Goal: Information Seeking & Learning: Compare options

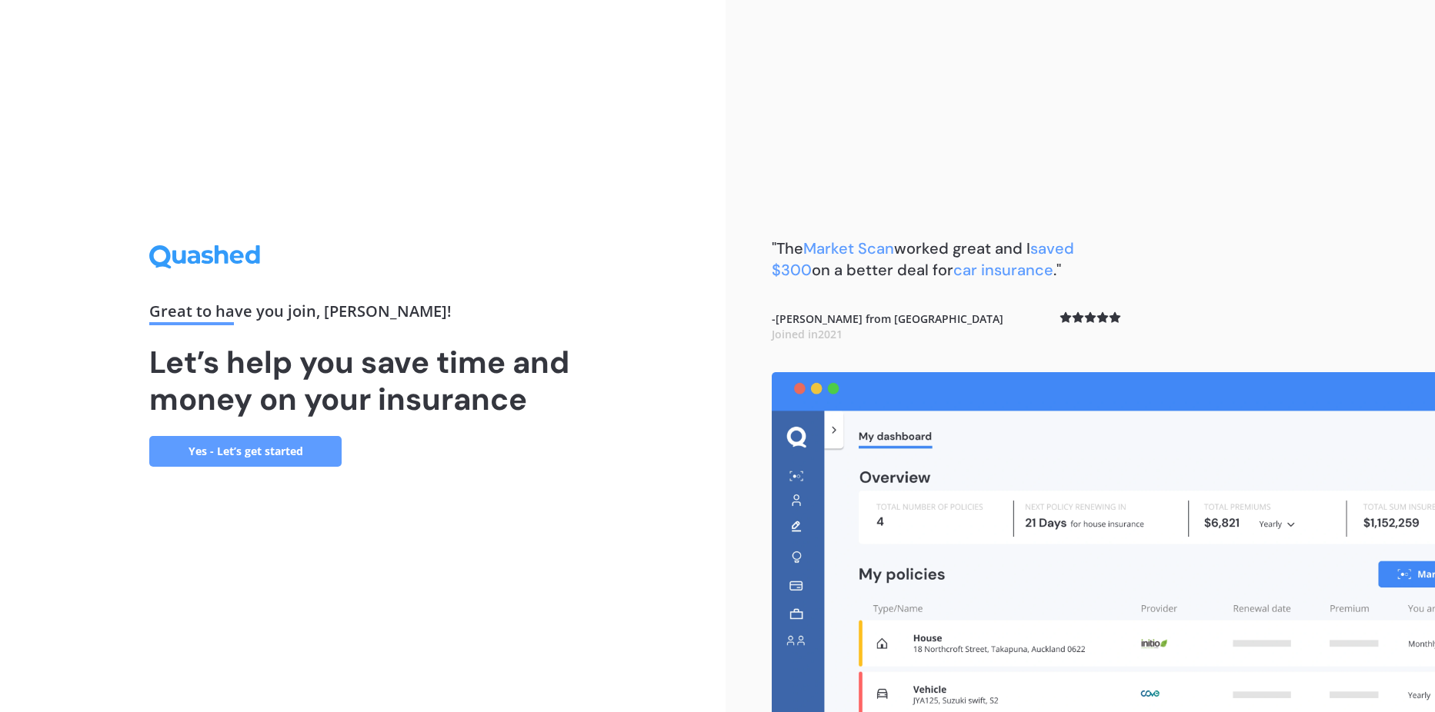
click at [231, 455] on link "Yes - Let’s get started" at bounding box center [245, 451] width 192 height 31
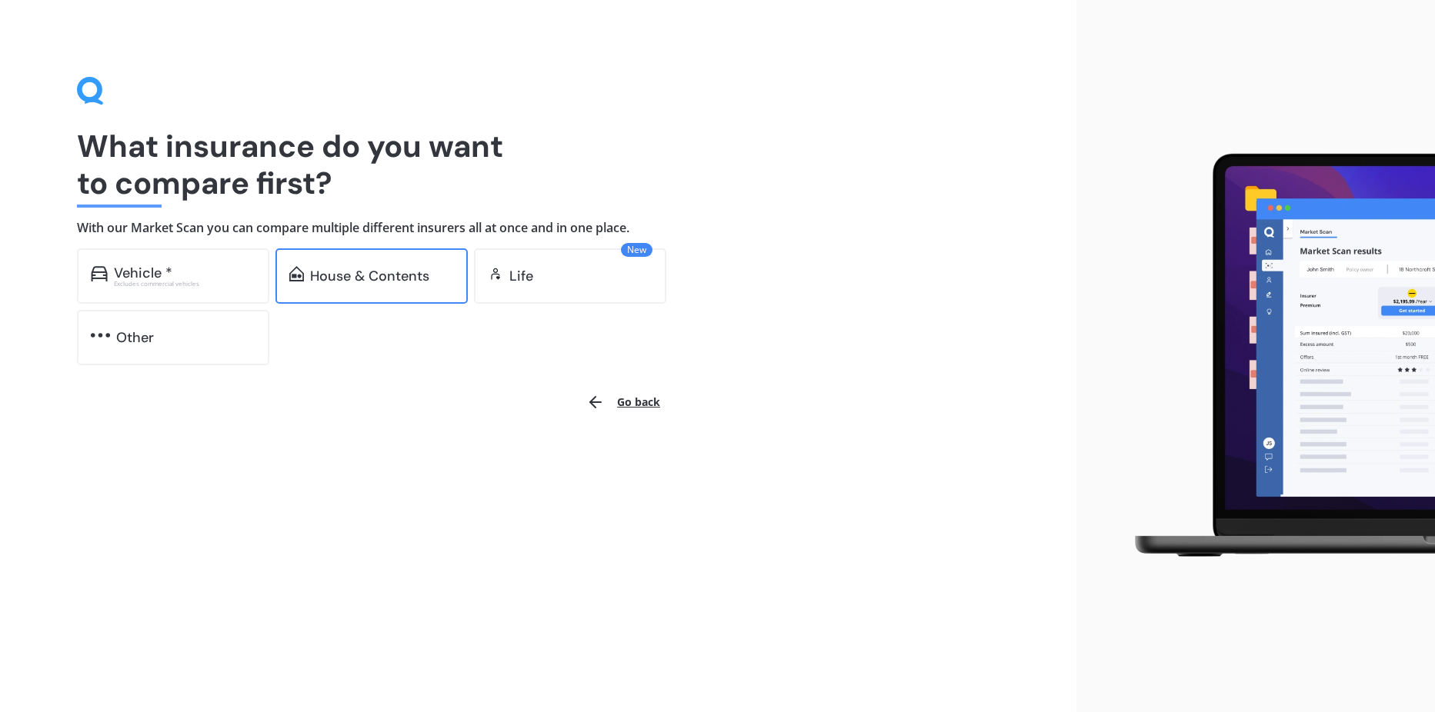
click at [457, 285] on div "House & Contents" at bounding box center [371, 275] width 192 height 55
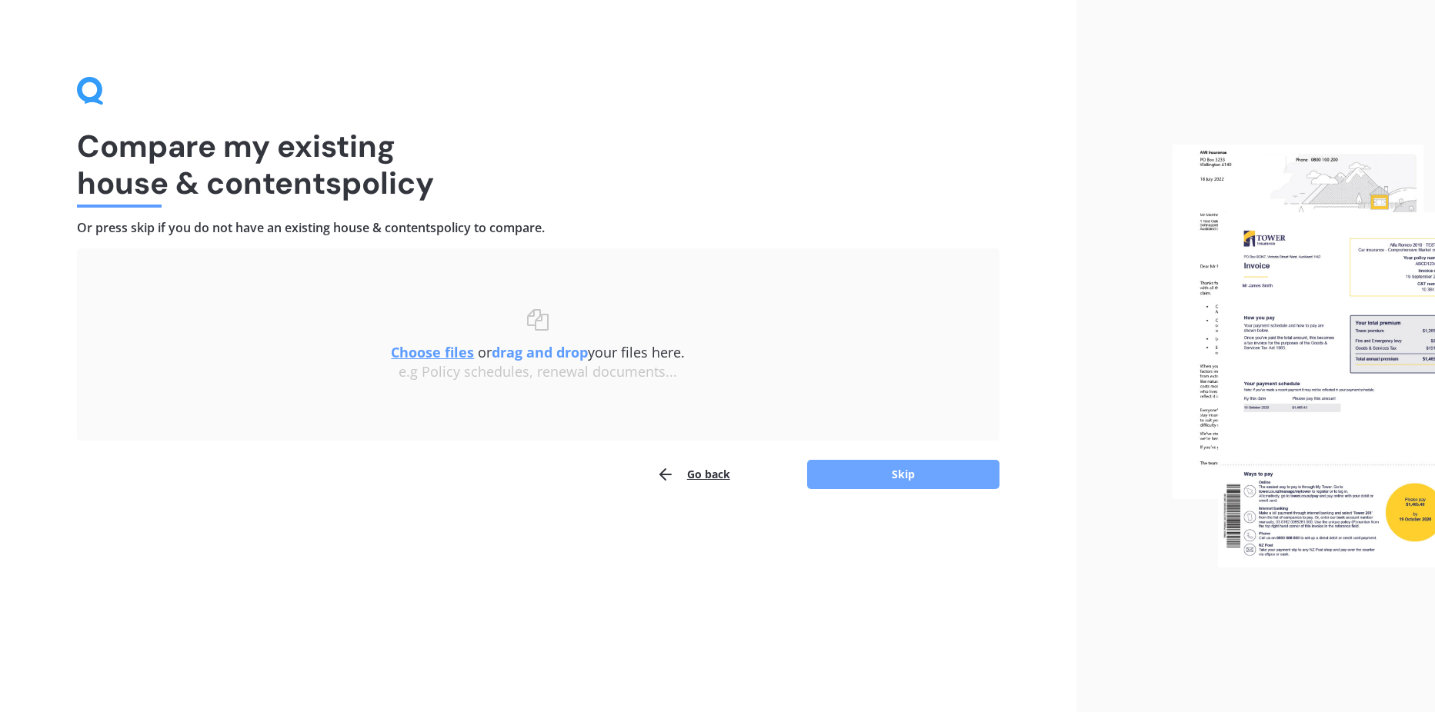
click at [884, 478] on button "Skip" at bounding box center [903, 474] width 192 height 29
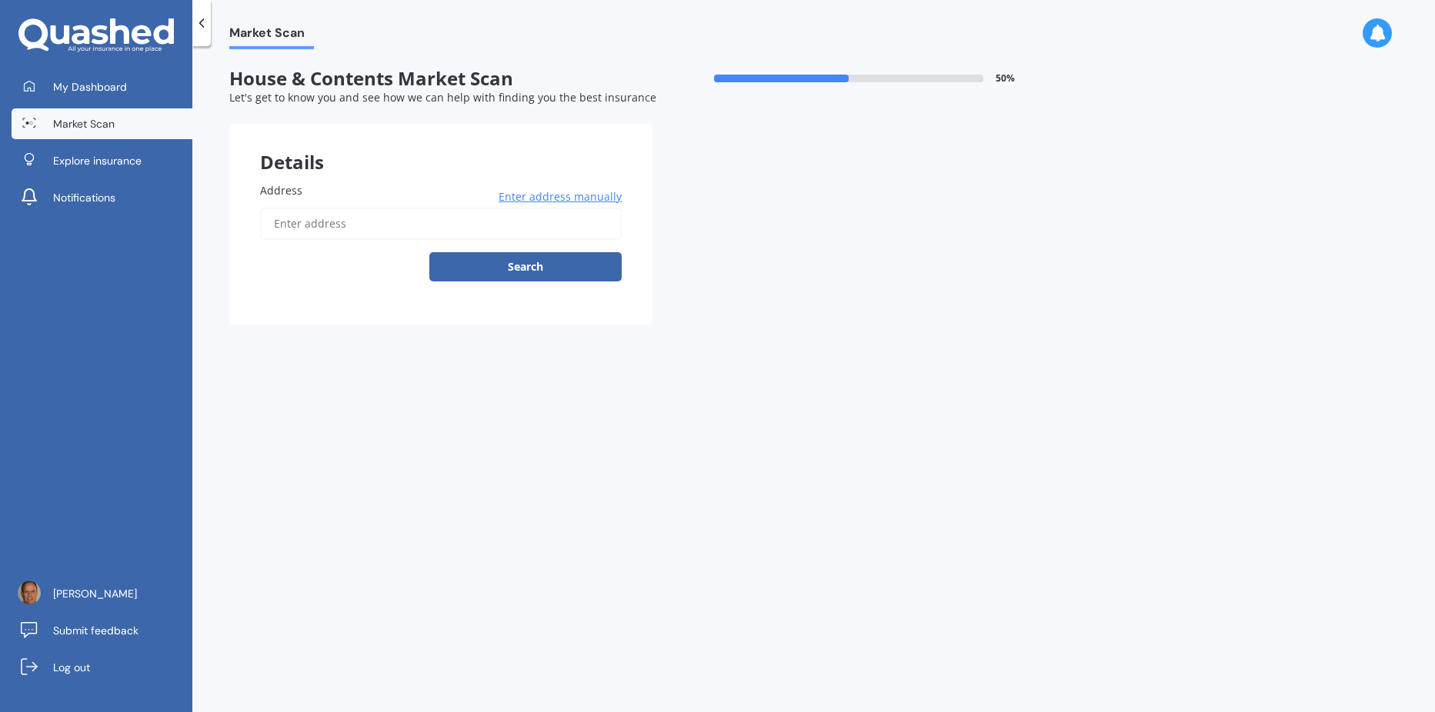
click at [356, 234] on input "Address" at bounding box center [441, 224] width 362 height 32
type input "[STREET_ADDRESS][PERSON_NAME][PERSON_NAME]"
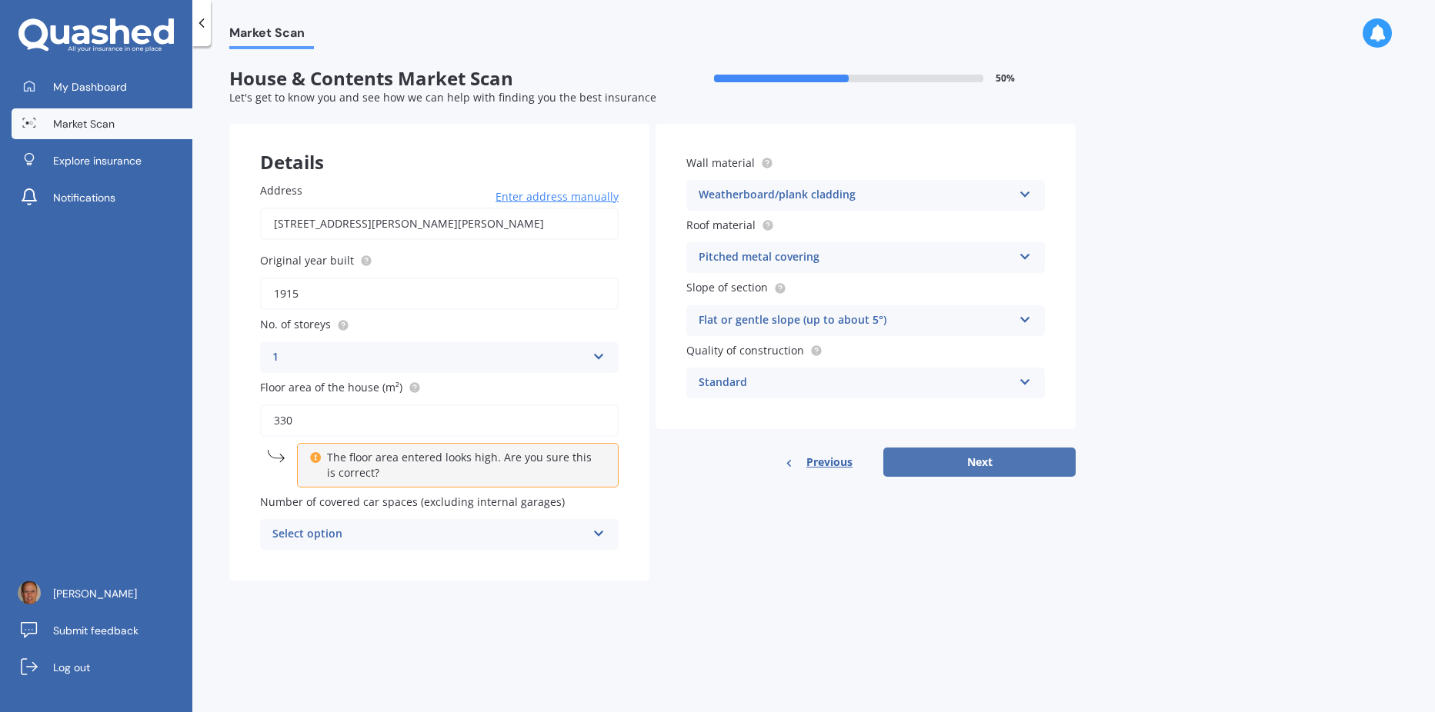
click at [949, 464] on button "Next" at bounding box center [979, 462] width 192 height 29
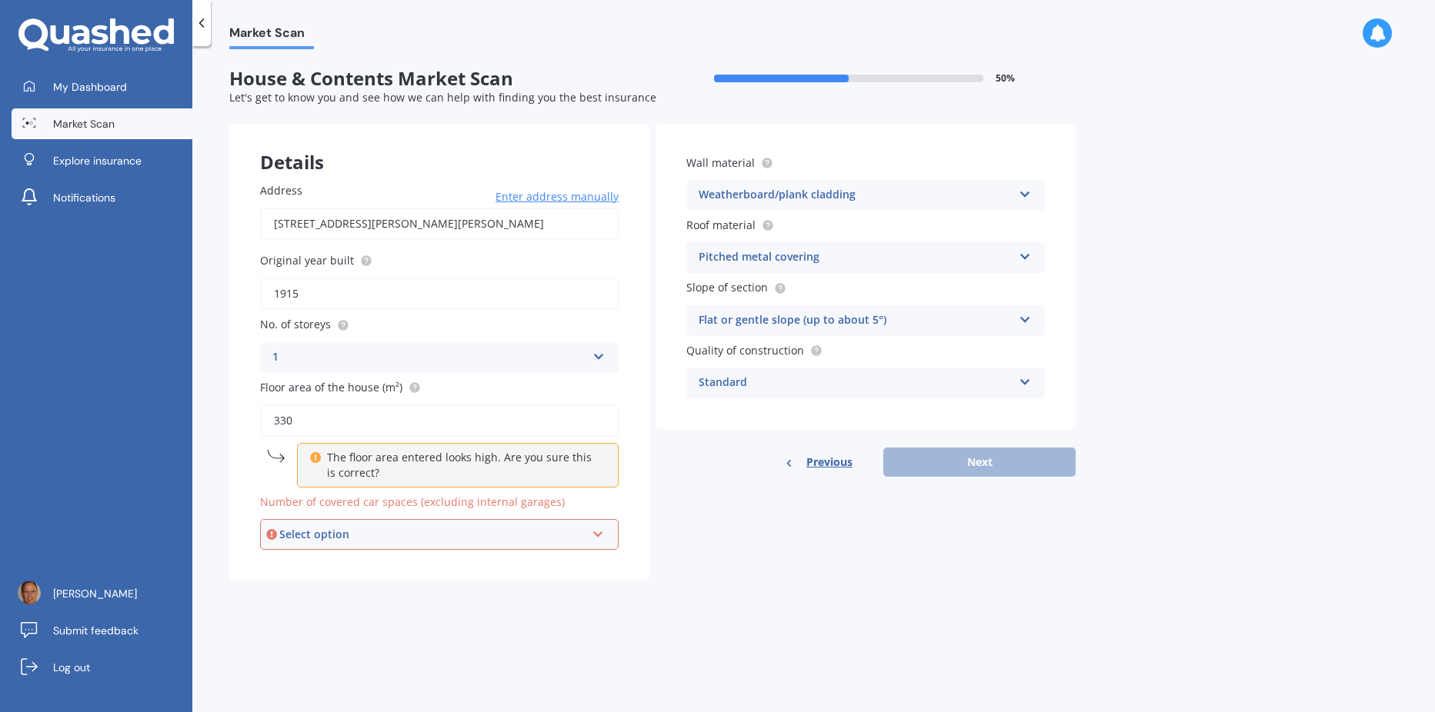
click at [601, 537] on icon at bounding box center [598, 531] width 13 height 11
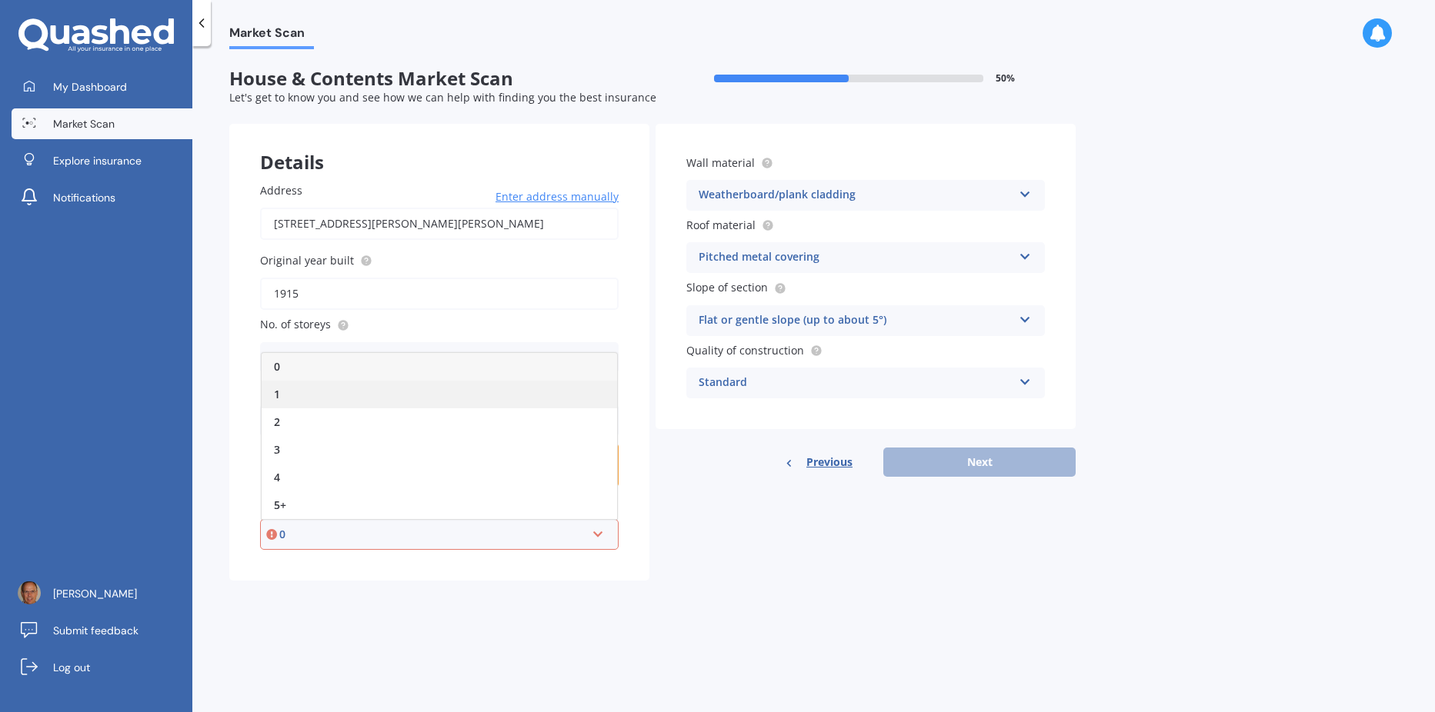
click at [441, 398] on div "1" at bounding box center [439, 395] width 355 height 28
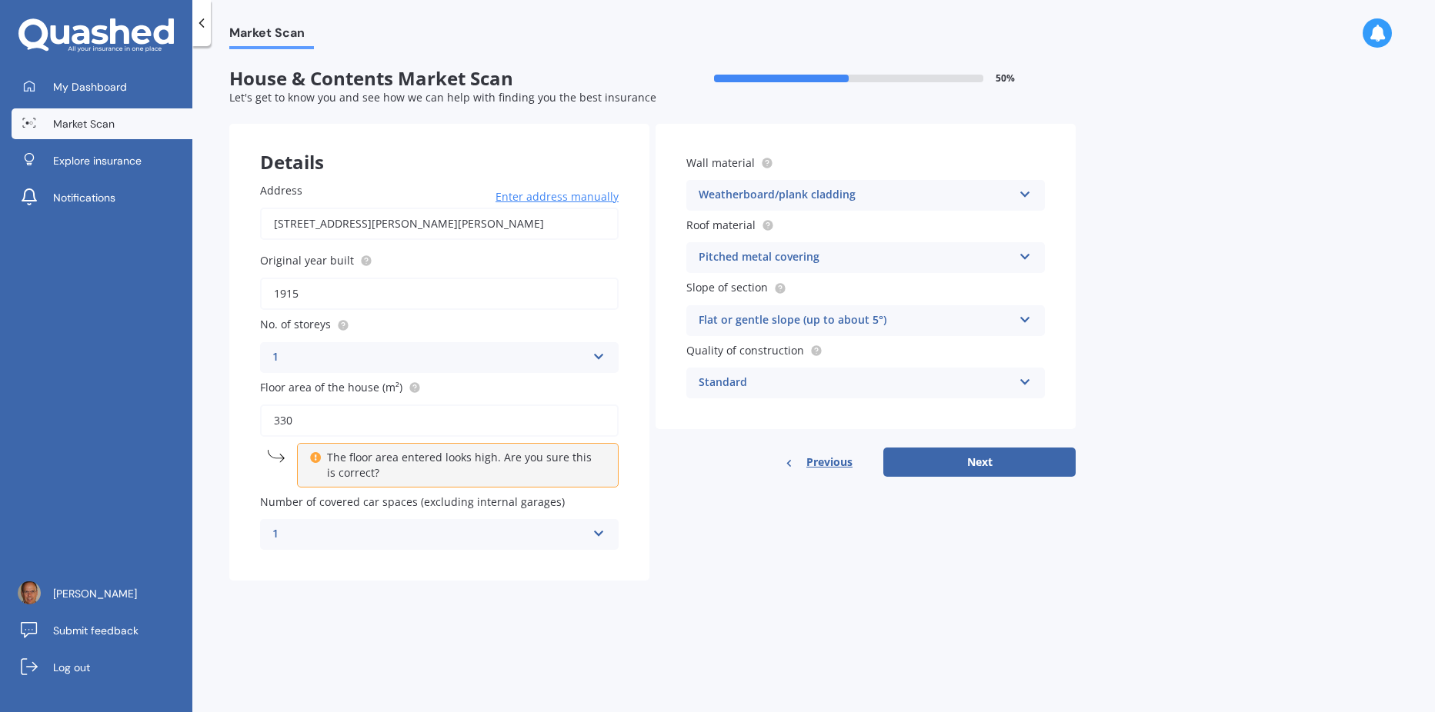
click at [605, 536] on icon at bounding box center [598, 530] width 13 height 11
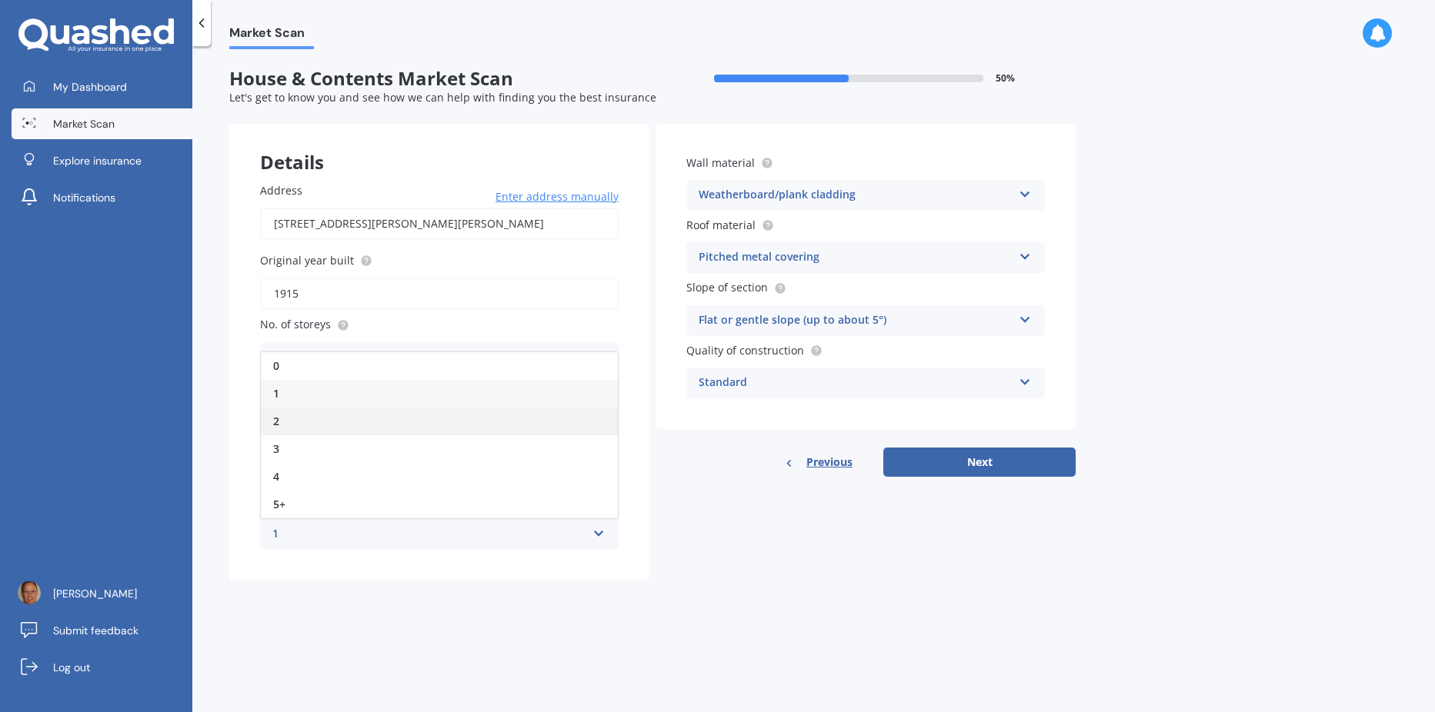
click at [319, 422] on div "2" at bounding box center [439, 422] width 357 height 28
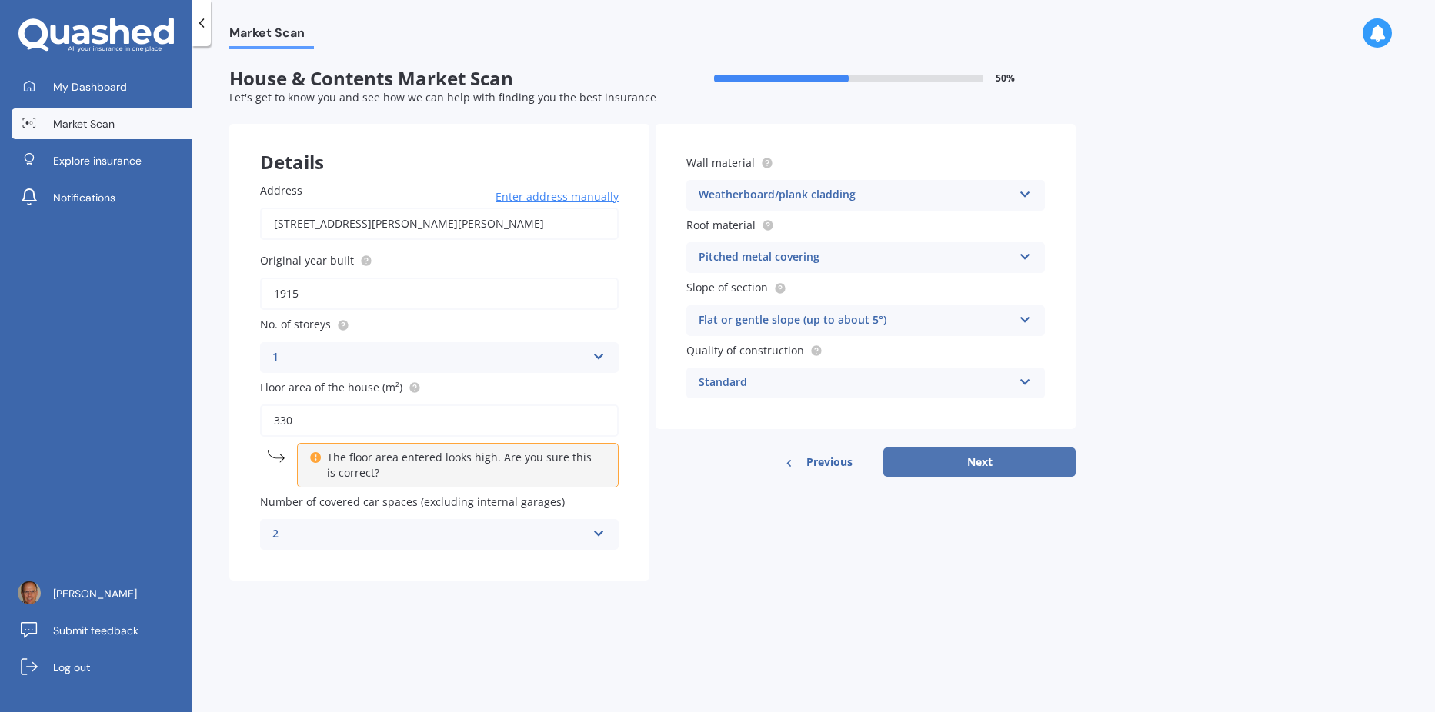
click at [960, 465] on button "Next" at bounding box center [979, 462] width 192 height 29
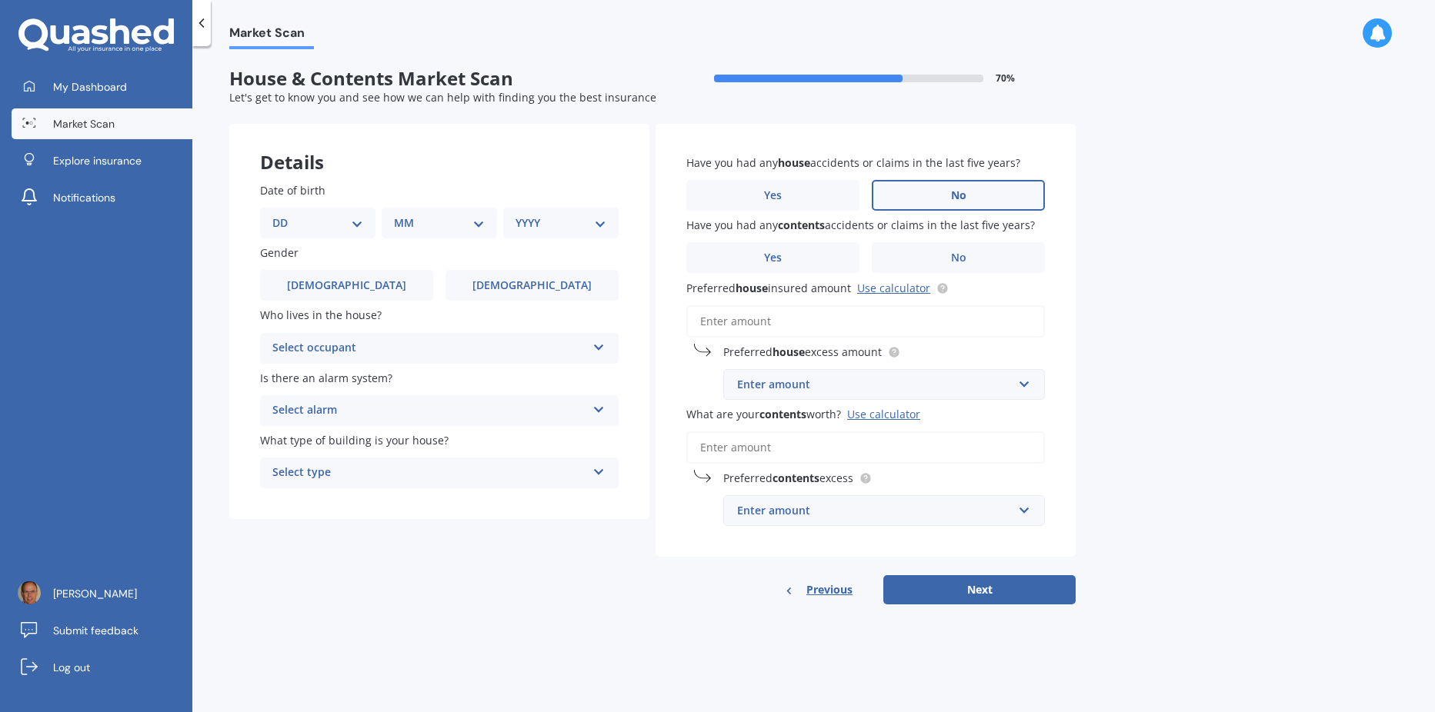
click at [943, 191] on label "No" at bounding box center [958, 195] width 173 height 31
click at [0, 0] on input "No" at bounding box center [0, 0] width 0 height 0
click at [944, 255] on label "No" at bounding box center [958, 257] width 173 height 31
click at [0, 0] on input "No" at bounding box center [0, 0] width 0 height 0
click at [812, 329] on input "Preferred house insured amount Use calculator" at bounding box center [865, 321] width 358 height 32
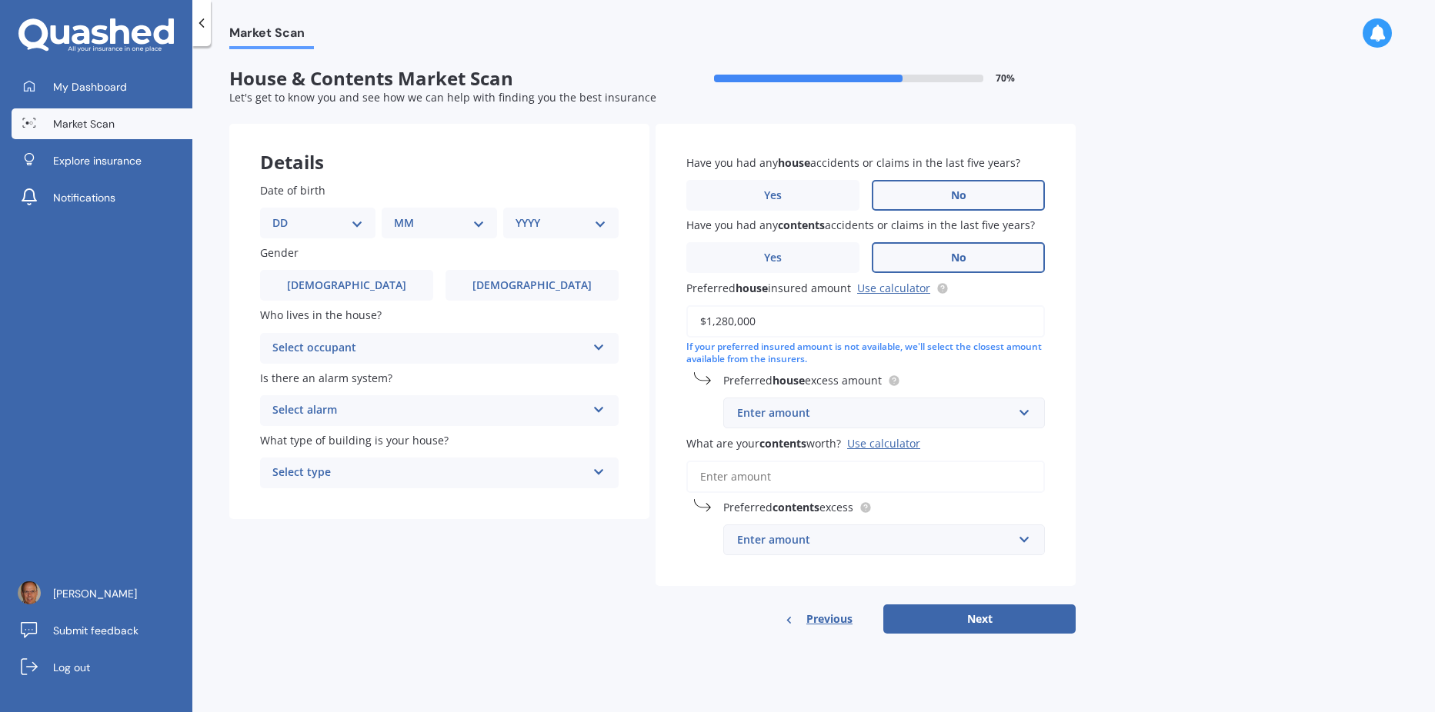
type input "$1,280,000"
click at [1025, 418] on input "text" at bounding box center [879, 412] width 308 height 29
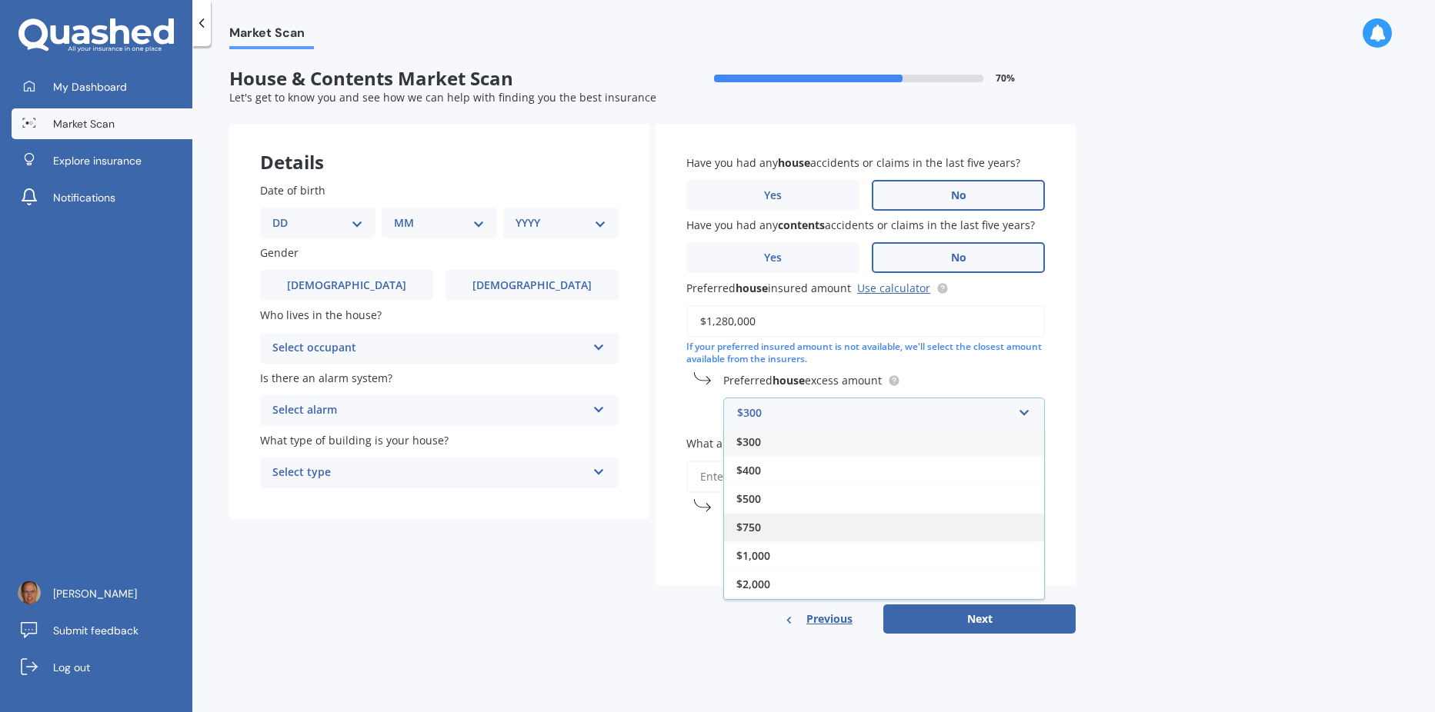
click at [785, 534] on div "$750" at bounding box center [884, 527] width 320 height 28
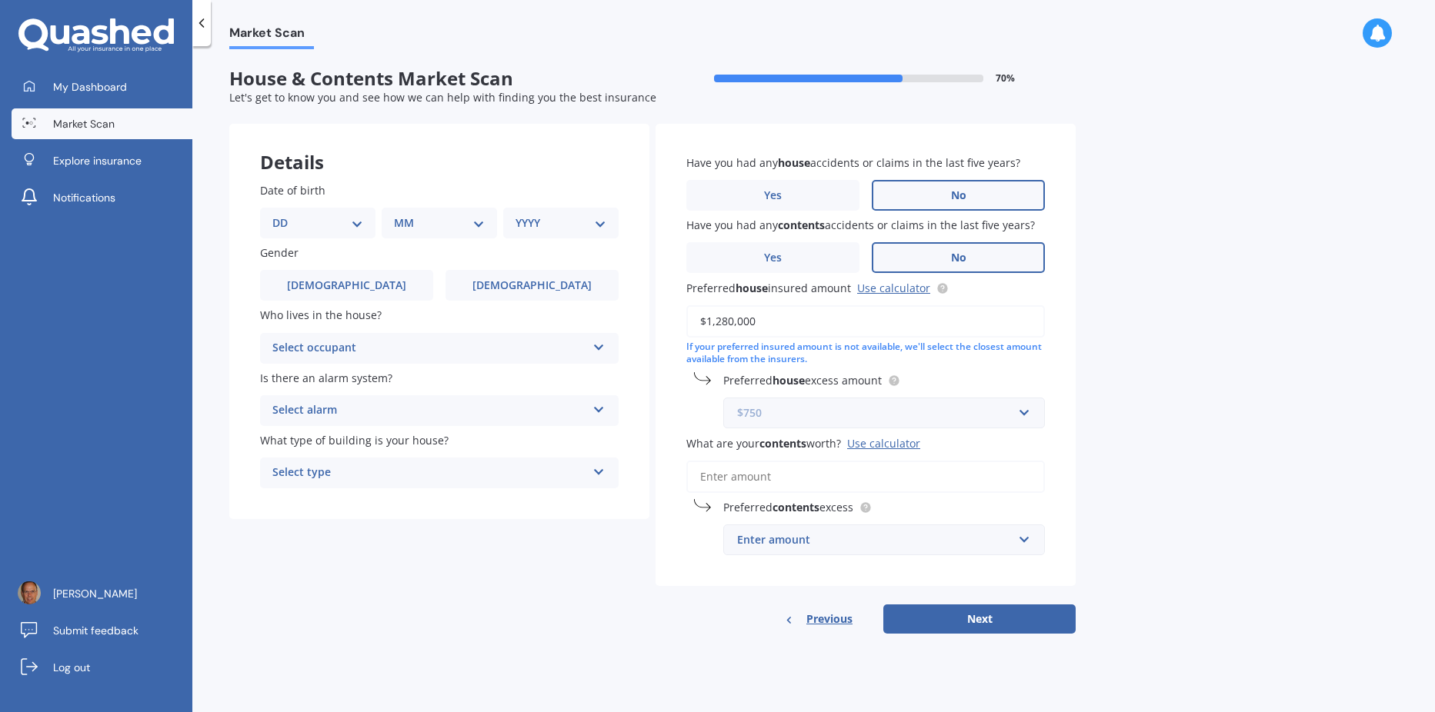
click at [1027, 422] on input "text" at bounding box center [879, 412] width 308 height 29
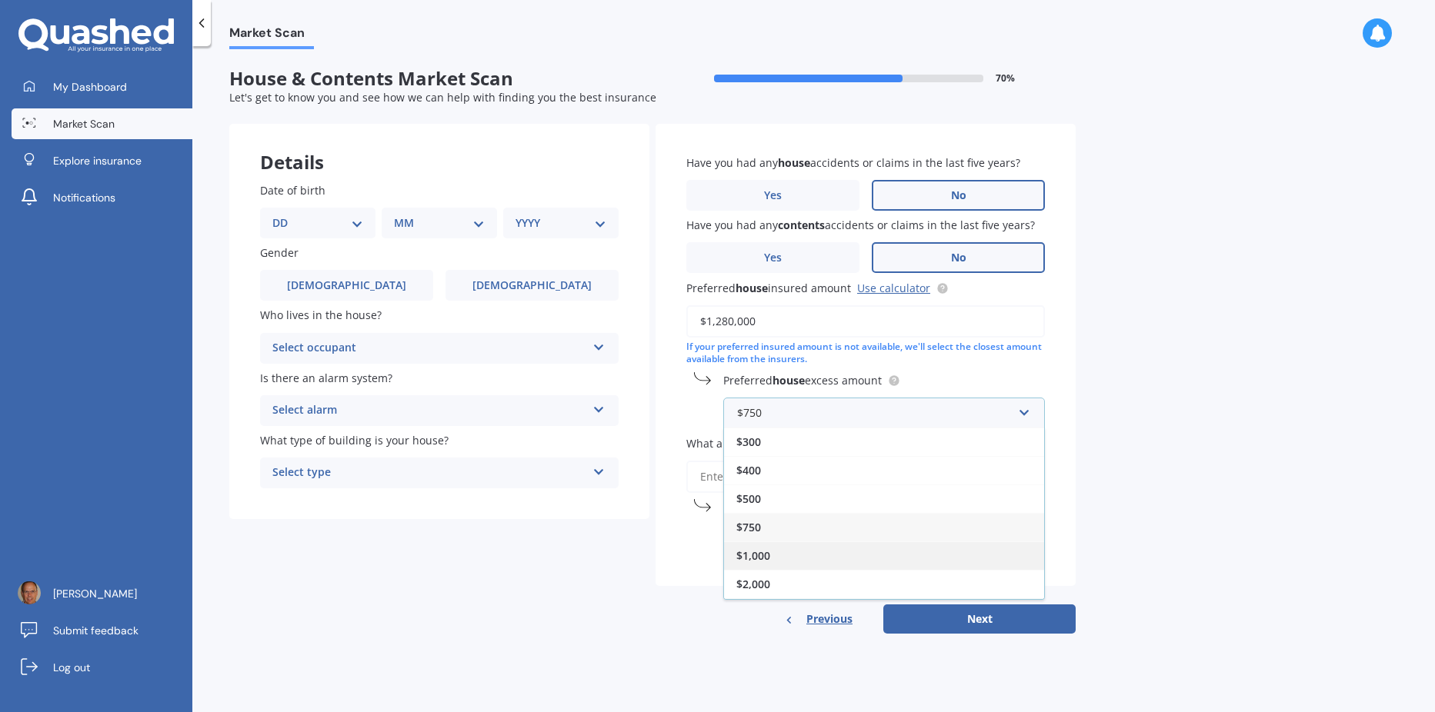
click at [833, 562] on div "$1,000" at bounding box center [884, 556] width 320 height 28
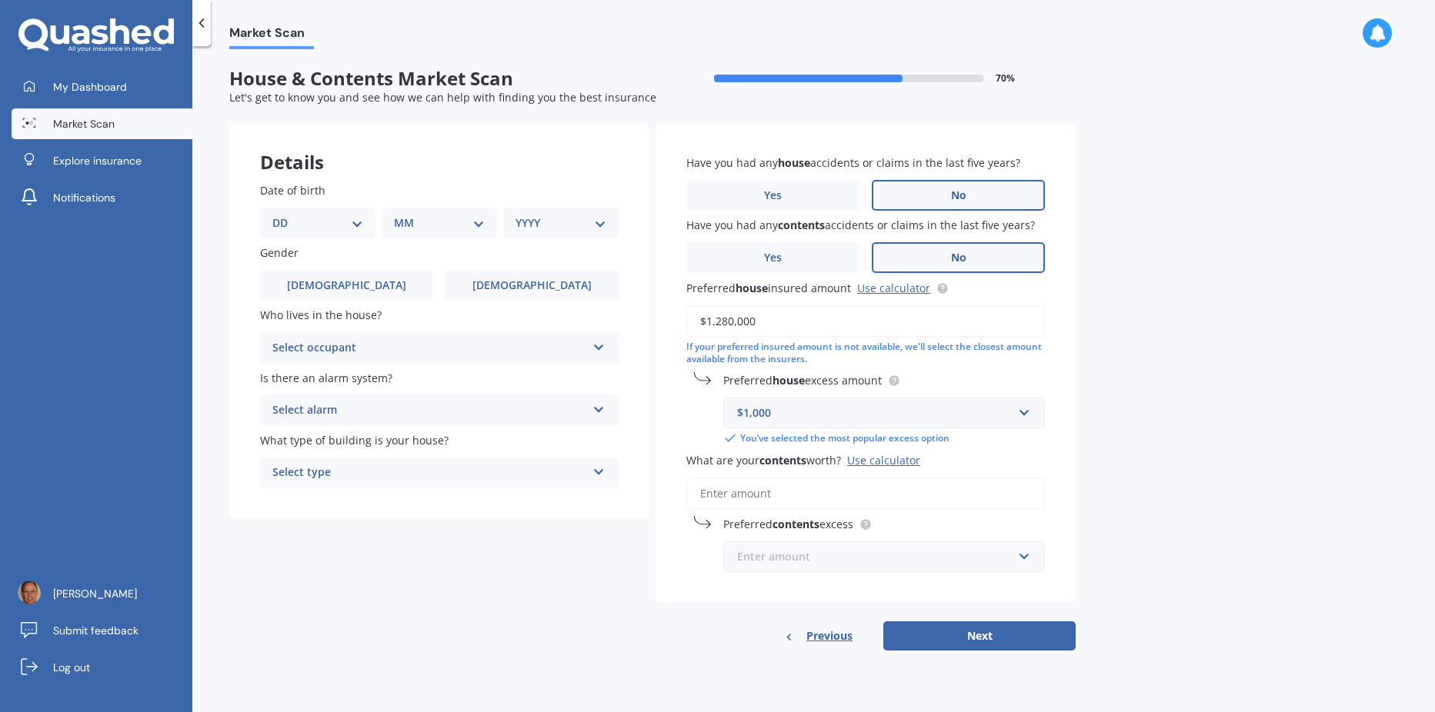
click at [1026, 556] on input "text" at bounding box center [879, 556] width 308 height 29
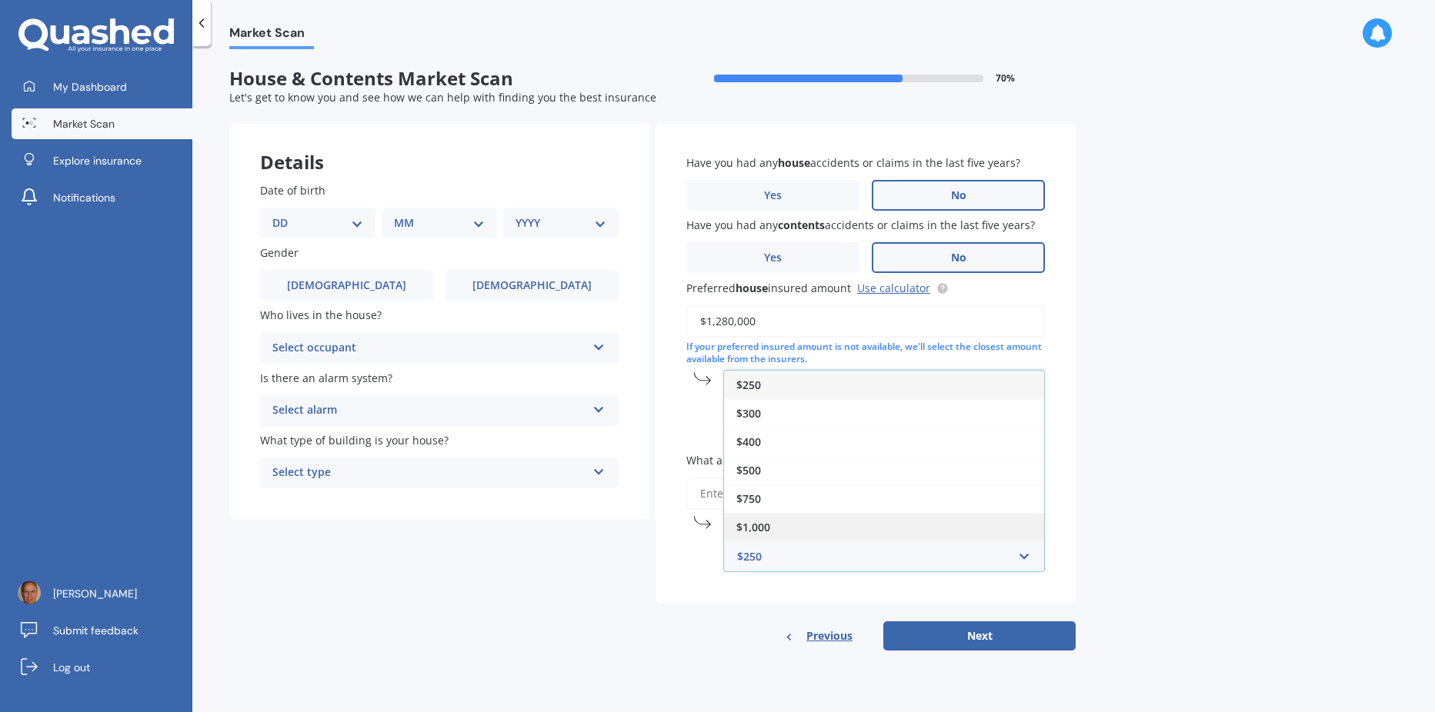
click at [823, 526] on div "$1,000" at bounding box center [884, 527] width 320 height 28
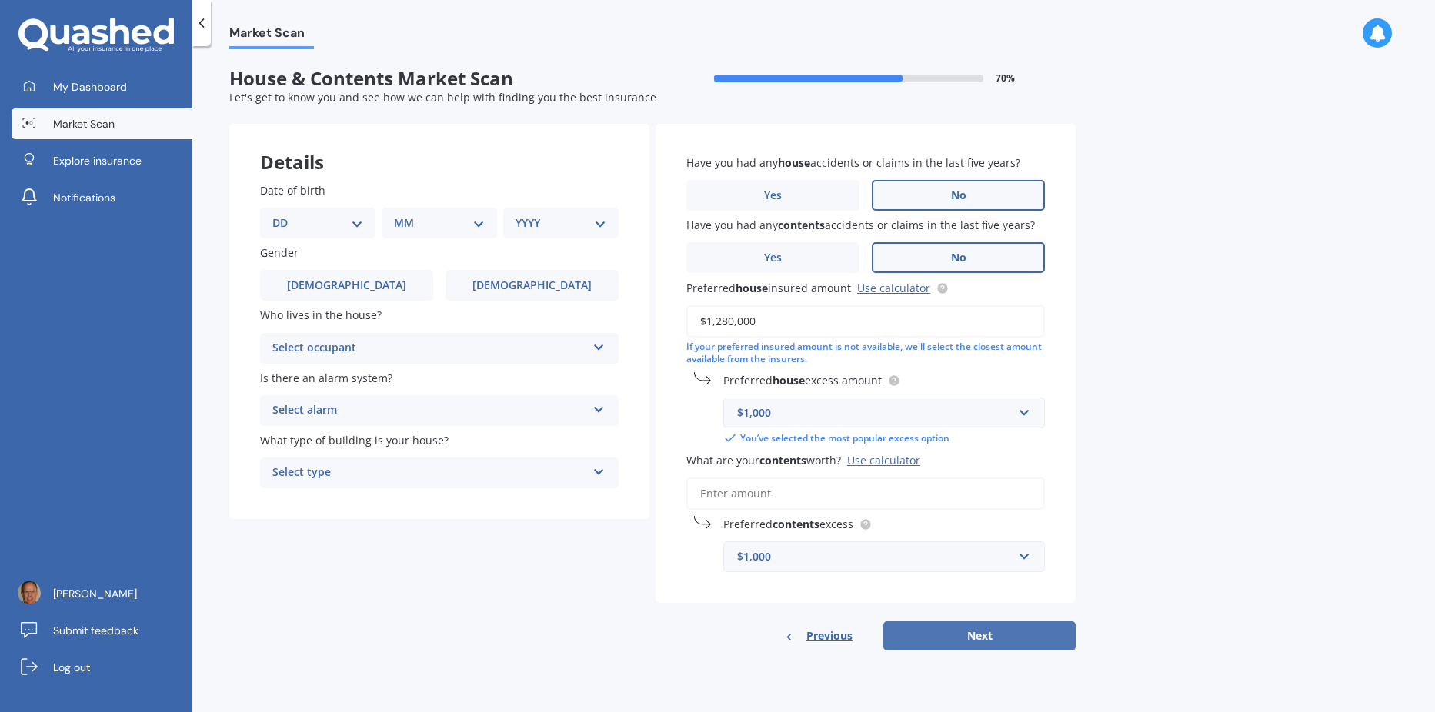
click at [944, 629] on button "Next" at bounding box center [979, 636] width 192 height 29
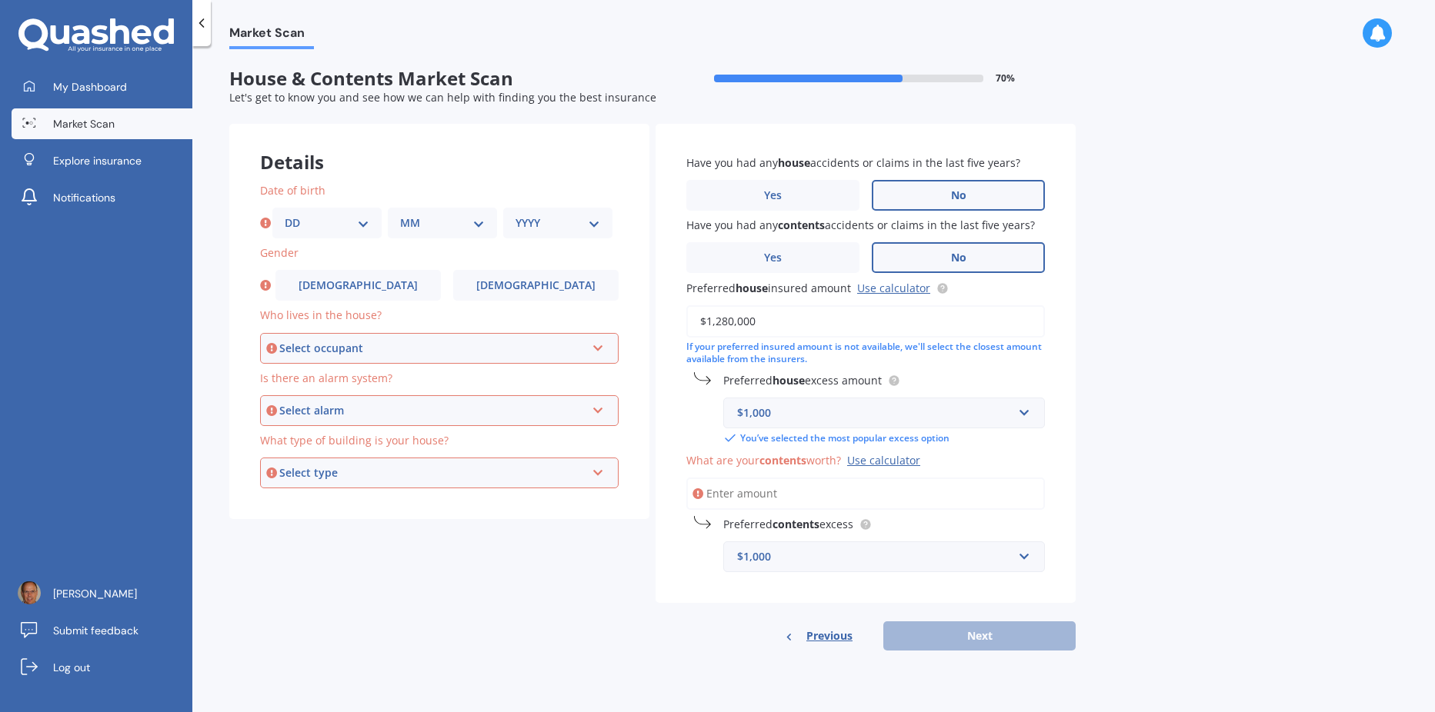
click at [773, 500] on input "What are your contents worth? Use calculator" at bounding box center [865, 494] width 358 height 32
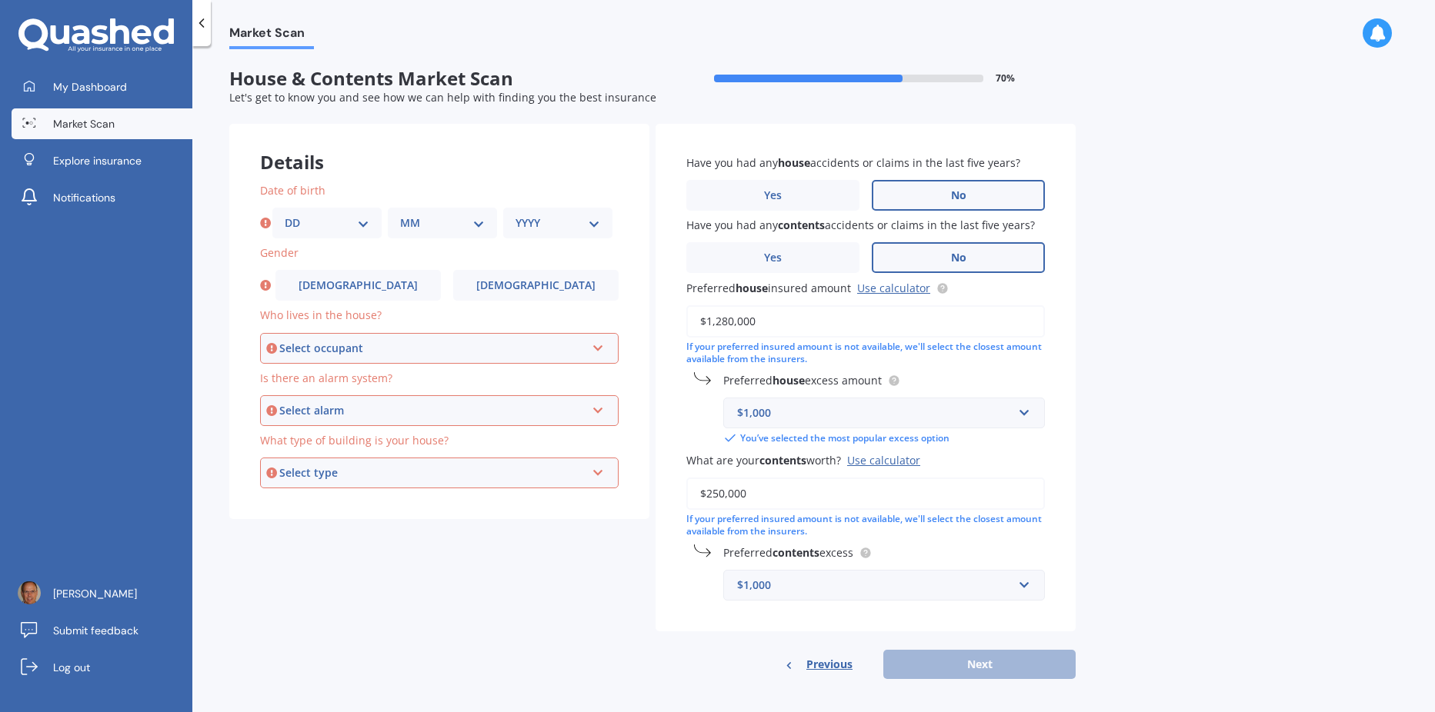
type input "$250,000"
click at [360, 227] on select "DD 01 02 03 04 05 06 07 08 09 10 11 12 13 14 15 16 17 18 19 20 21 22 23 24 25 2…" at bounding box center [327, 223] width 85 height 17
select select "17"
click at [285, 215] on select "DD 01 02 03 04 05 06 07 08 09 10 11 12 13 14 15 16 17 18 19 20 21 22 23 24 25 2…" at bounding box center [327, 223] width 85 height 17
click at [478, 229] on select "MM 01 02 03 04 05 06 07 08 09 10 11 12" at bounding box center [442, 223] width 85 height 17
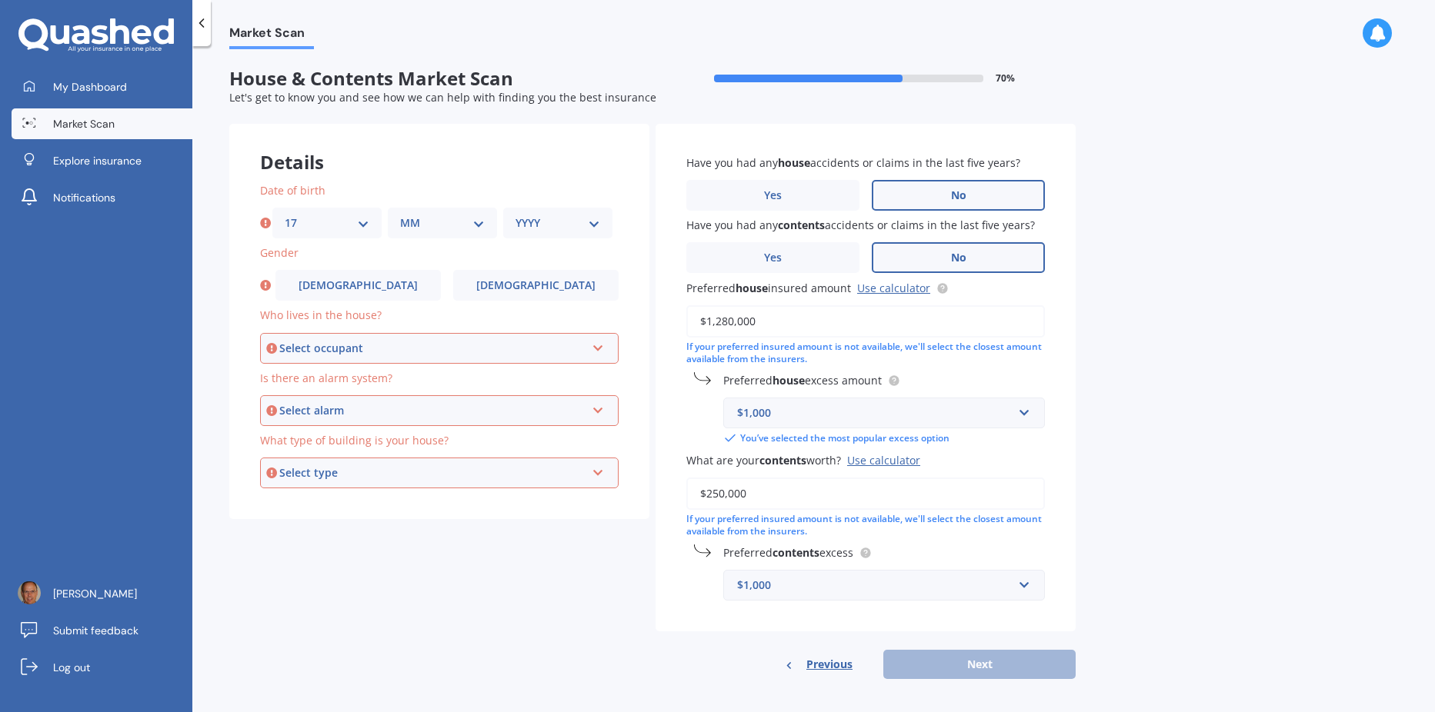
select select "09"
click at [400, 215] on select "MM 01 02 03 04 05 06 07 08 09 10 11 12" at bounding box center [442, 223] width 85 height 17
click at [596, 231] on select "YYYY 2009 2008 2007 2006 2005 2004 2003 2002 2001 2000 1999 1998 1997 1996 1995…" at bounding box center [557, 223] width 85 height 17
select select "1961"
click at [515, 215] on select "YYYY 2009 2008 2007 2006 2005 2004 2003 2002 2001 2000 1999 1998 1997 1996 1995…" at bounding box center [557, 223] width 85 height 17
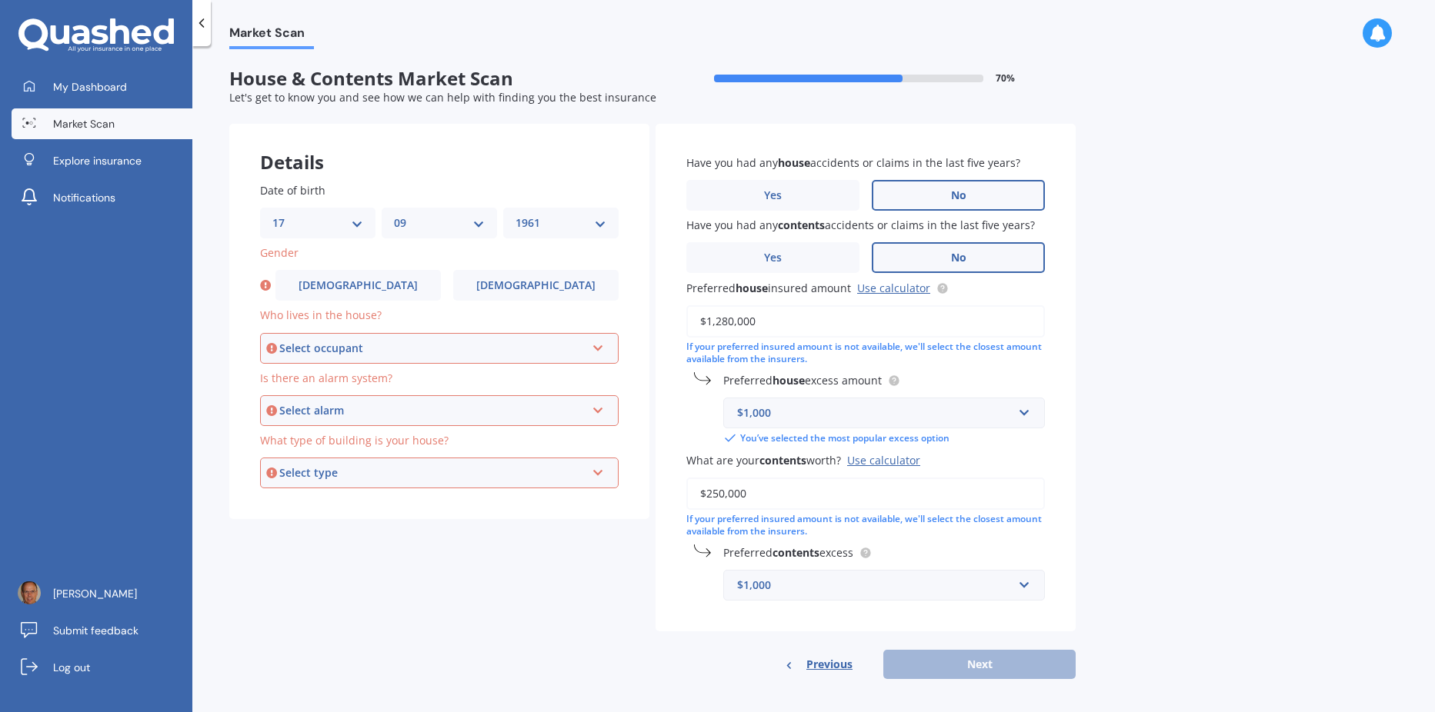
click at [606, 349] on div "Select occupant Owner Owner + Boarder" at bounding box center [439, 348] width 358 height 31
click at [437, 383] on div "Owner" at bounding box center [439, 378] width 355 height 28
click at [498, 408] on div "Select alarm" at bounding box center [432, 410] width 306 height 17
click at [394, 464] on div "Yes, not monitored" at bounding box center [439, 468] width 355 height 28
click at [392, 473] on div "Select type" at bounding box center [432, 473] width 306 height 17
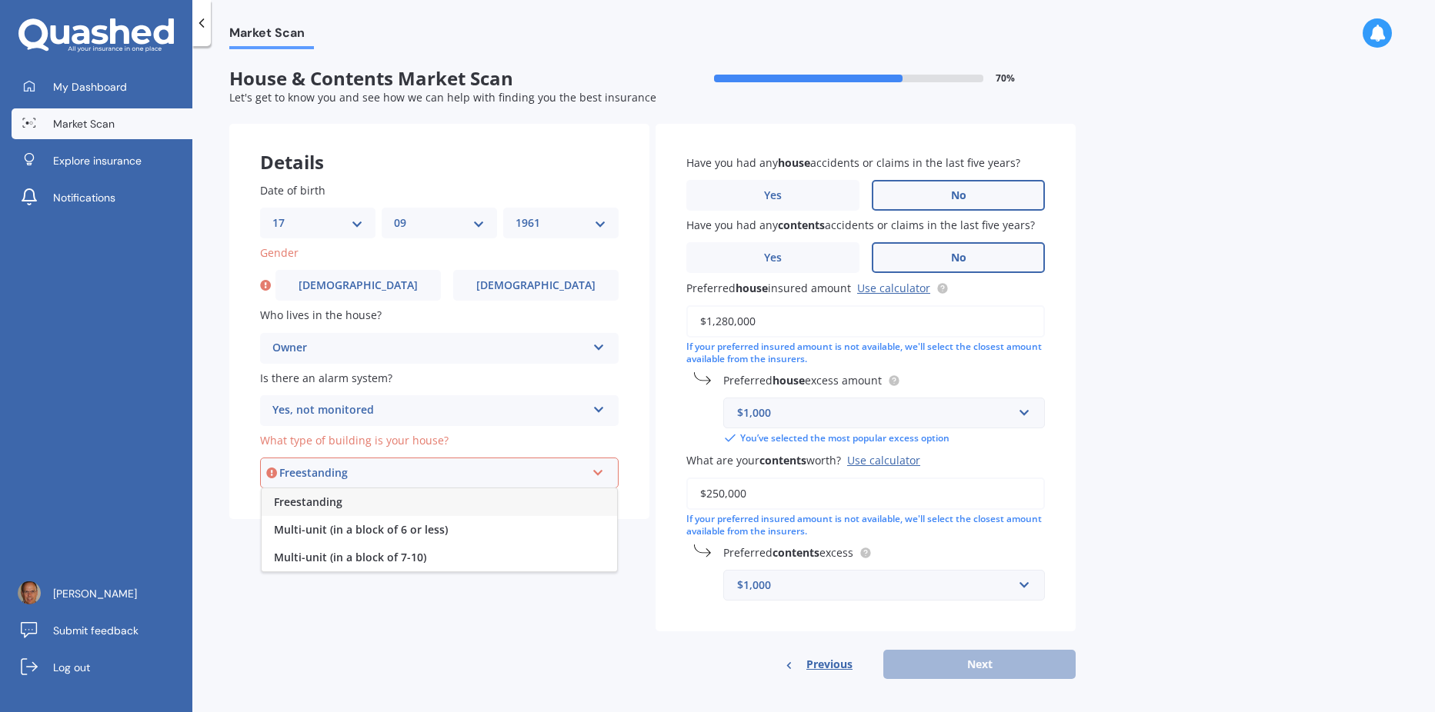
click at [372, 503] on div "Freestanding" at bounding box center [439, 502] width 355 height 28
click at [960, 320] on input "$1,280,000" at bounding box center [865, 321] width 358 height 32
click at [826, 488] on input "$250,000" at bounding box center [865, 494] width 358 height 32
drag, startPoint x: 809, startPoint y: 575, endPoint x: 835, endPoint y: 582, distance: 26.1
click at [810, 575] on input "text" at bounding box center [879, 585] width 308 height 29
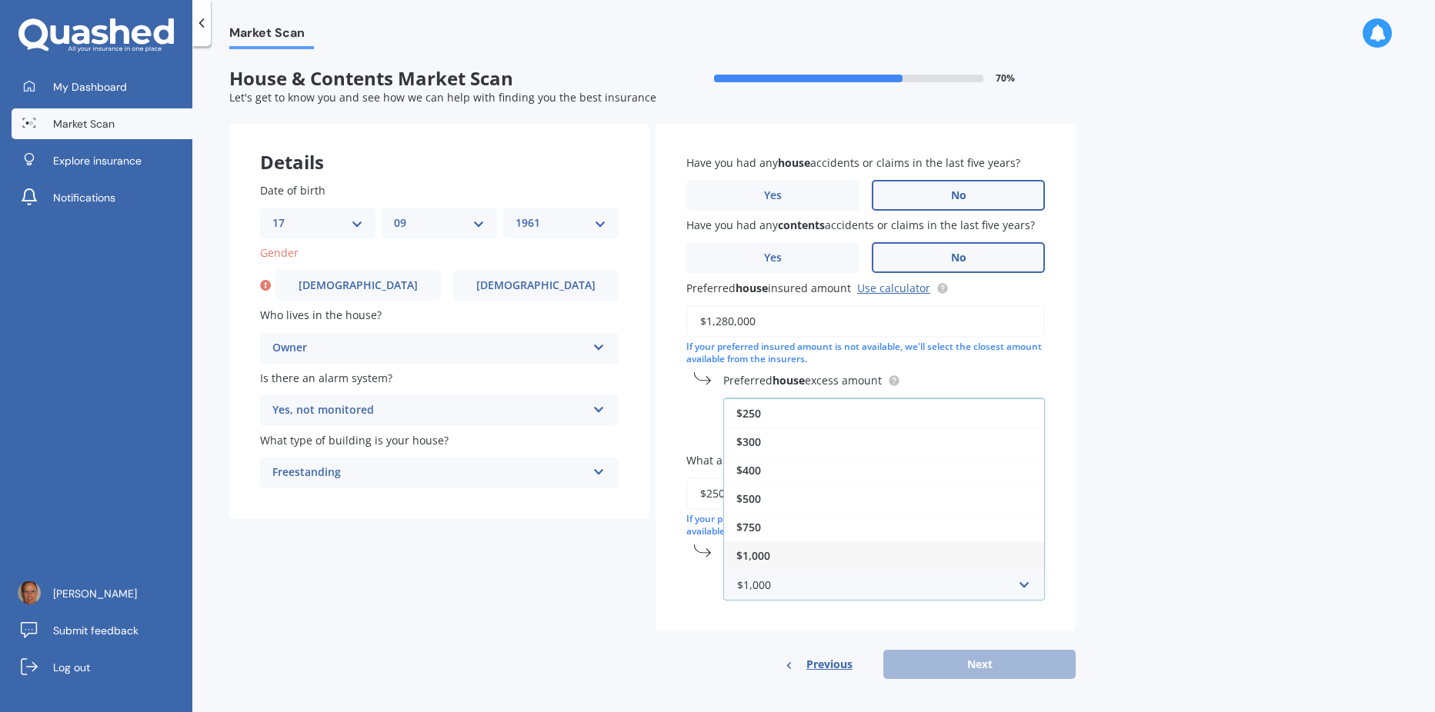
click at [770, 559] on div "$1,000" at bounding box center [884, 556] width 320 height 28
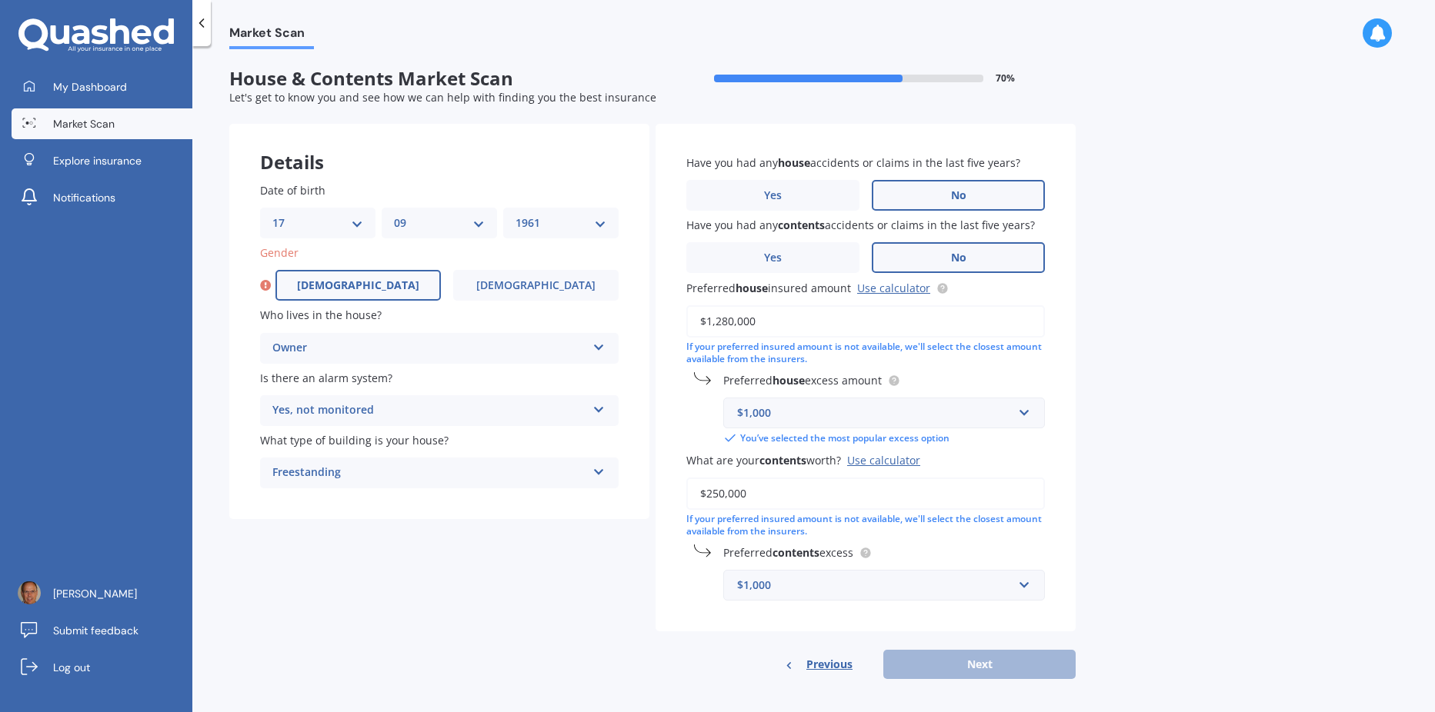
click at [369, 289] on span "[DEMOGRAPHIC_DATA]" at bounding box center [358, 285] width 122 height 13
click at [0, 0] on input "[DEMOGRAPHIC_DATA]" at bounding box center [0, 0] width 0 height 0
click at [954, 666] on button "Next" at bounding box center [979, 664] width 192 height 29
select select "17"
select select "09"
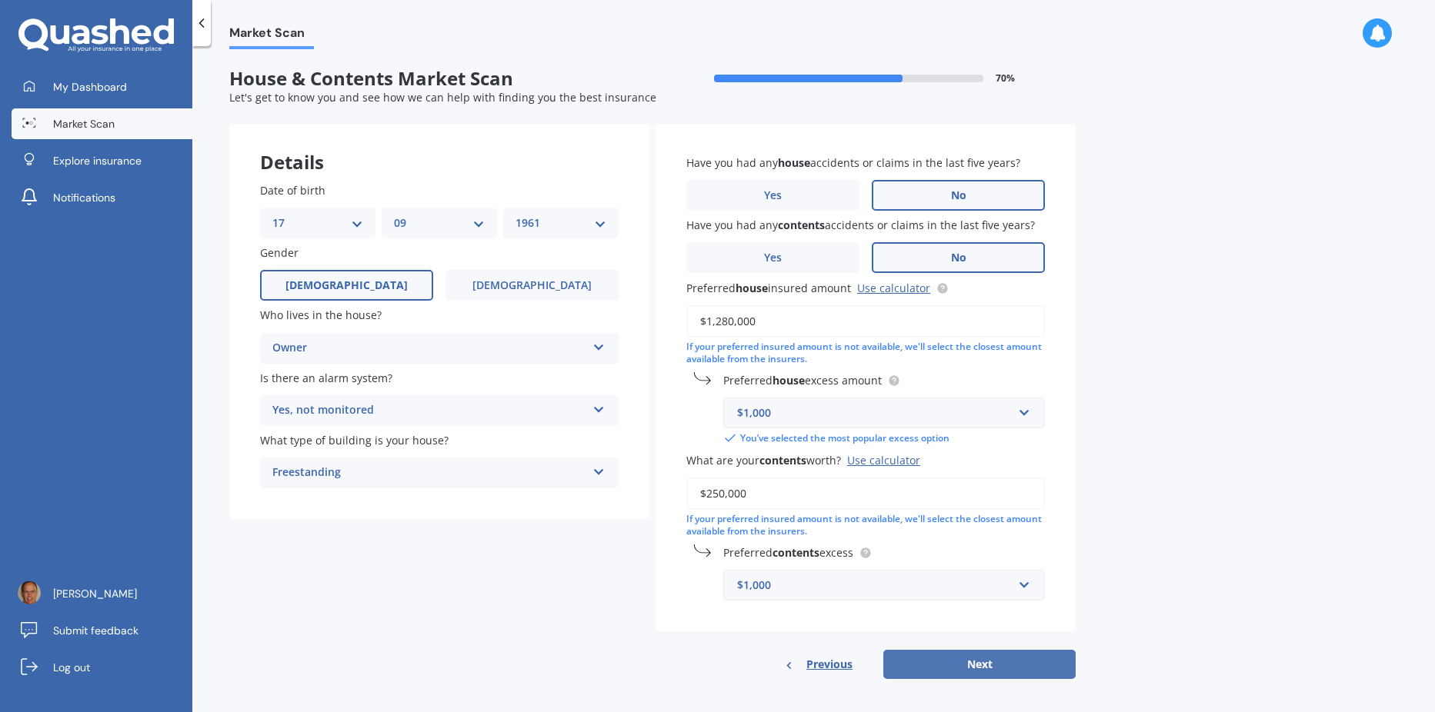
select select "1961"
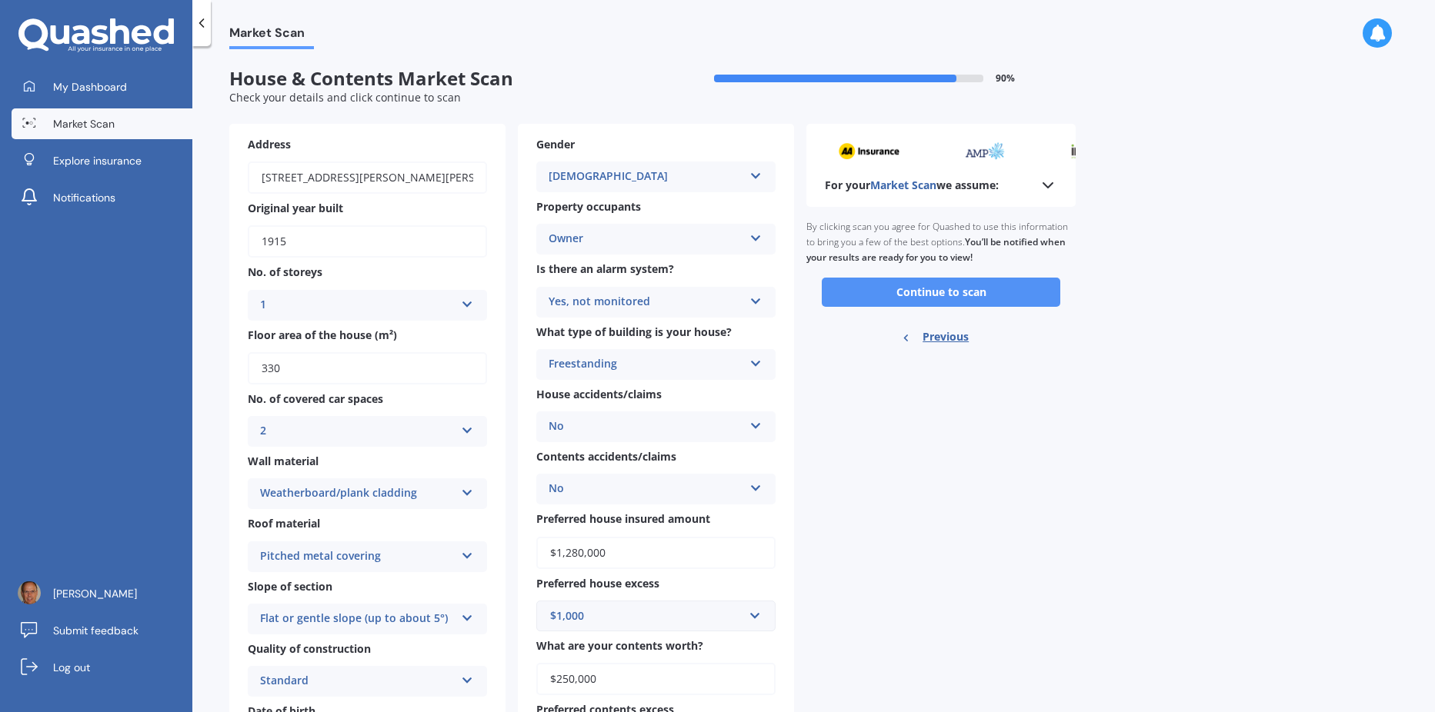
click at [965, 289] on button "Continue to scan" at bounding box center [941, 292] width 238 height 29
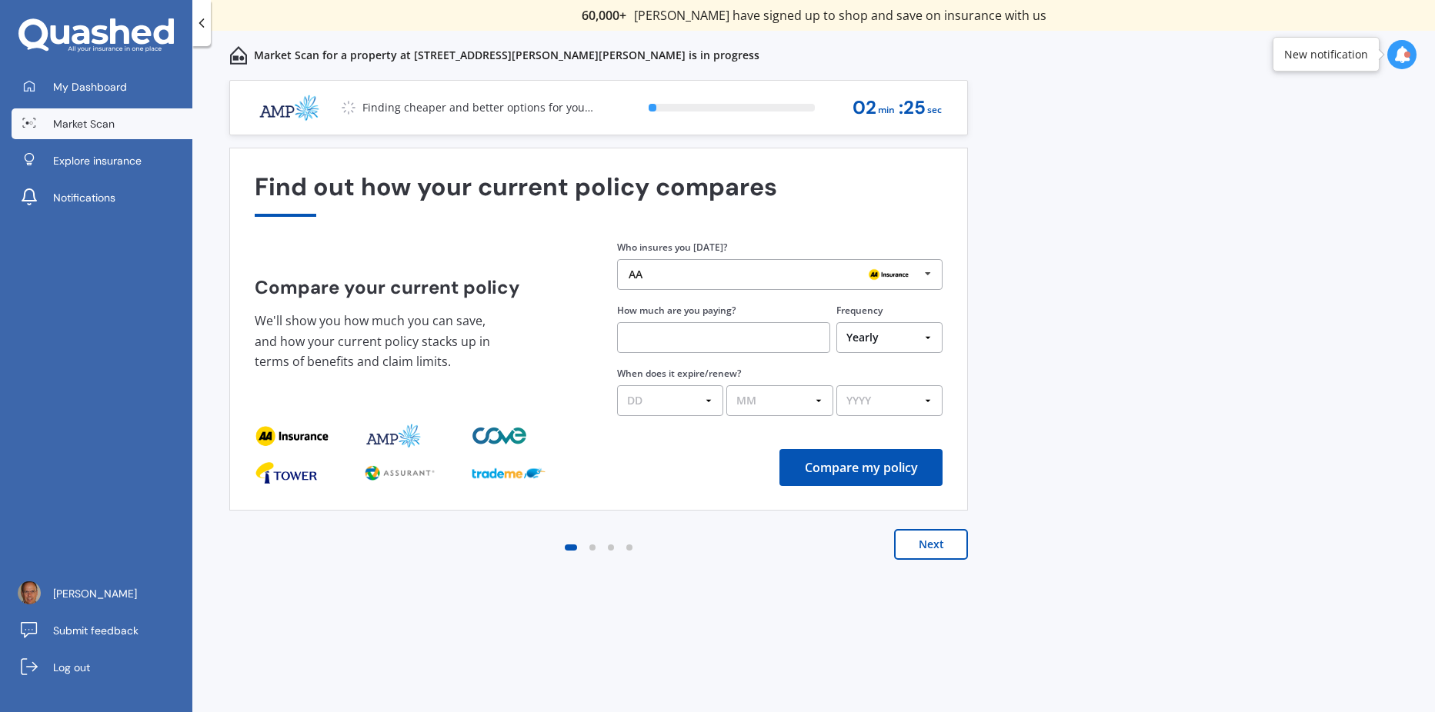
click at [707, 336] on input "text" at bounding box center [723, 337] width 213 height 31
click at [927, 338] on select "Yearly Six-Monthly Quarterly Monthly Fortnightly Weekly One-Off" at bounding box center [889, 337] width 106 height 31
select select "Monthly"
click at [836, 322] on select "Yearly Six-Monthly Quarterly Monthly Fortnightly Weekly One-Off" at bounding box center [889, 337] width 106 height 31
click at [725, 344] on input "text" at bounding box center [723, 337] width 213 height 31
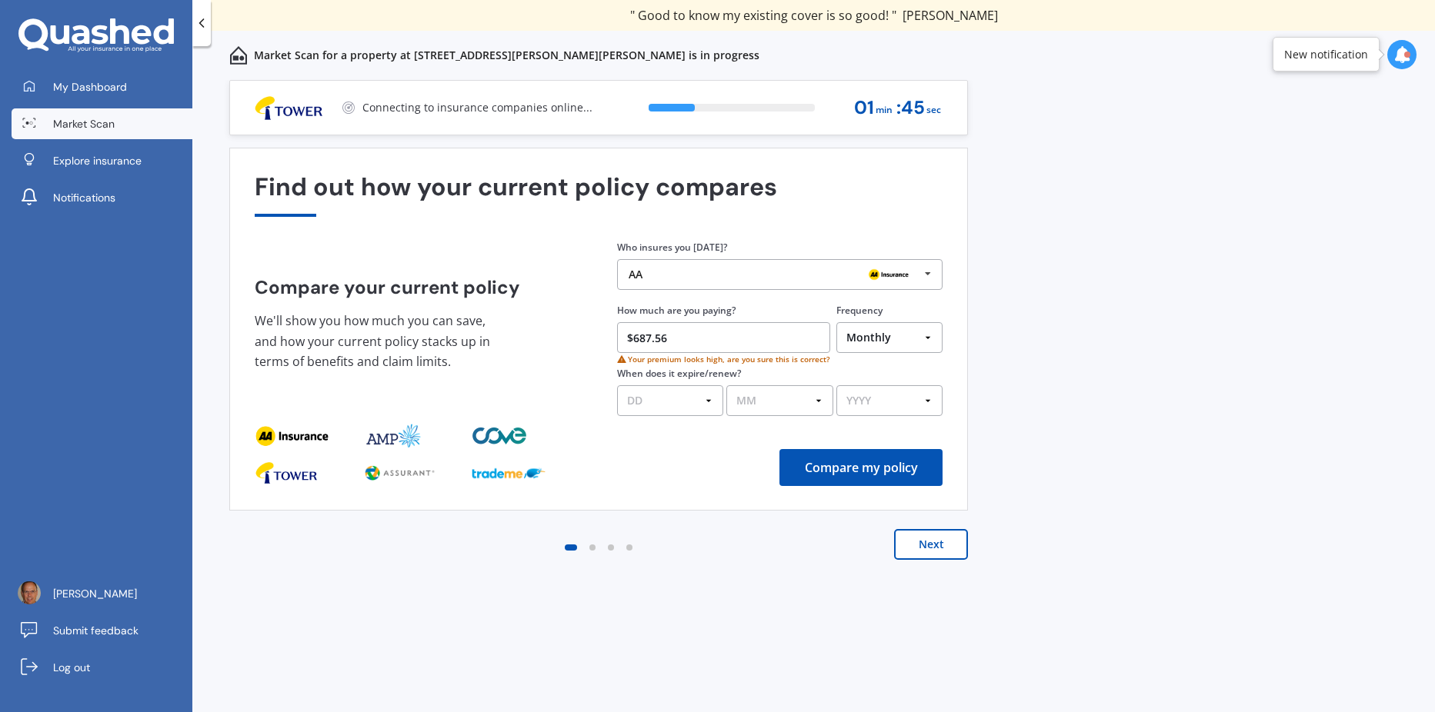
type input "$687.56"
click at [711, 404] on select "DD 01 02 03 04 05 06 07 08 09 10 11 12 13 14 15 16 17 18 19 20 21 22 23 24 25 2…" at bounding box center [670, 400] width 106 height 31
click at [712, 403] on select "DD 01 02 03 04 05 06 07 08 09 10 11 12 13 14 15 16 17 18 19 20 21 22 23 24 25 2…" at bounding box center [670, 400] width 106 height 31
select select "31"
click at [617, 385] on select "DD 01 02 03 04 05 06 07 08 09 10 11 12 13 14 15 16 17 18 19 20 21 22 23 24 25 2…" at bounding box center [670, 400] width 106 height 31
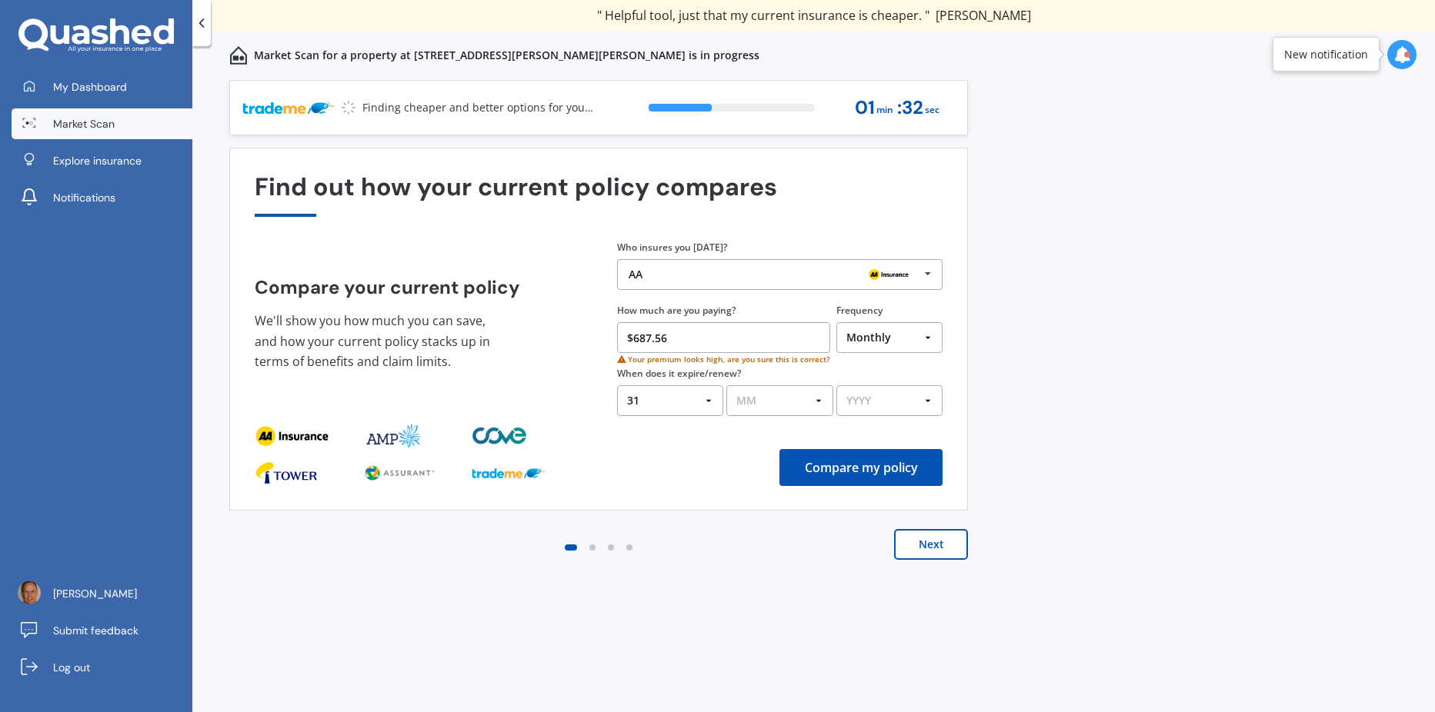
click at [825, 402] on select "MM 01 02 03 04 05 06 07 08 09 10 11 12" at bounding box center [779, 400] width 106 height 31
select select "08"
click at [726, 385] on select "MM 01 02 03 04 05 06 07 08 09 10 11 12" at bounding box center [779, 400] width 106 height 31
click at [934, 401] on select "YYYY 2026 2025 2024" at bounding box center [889, 400] width 106 height 31
select select "2026"
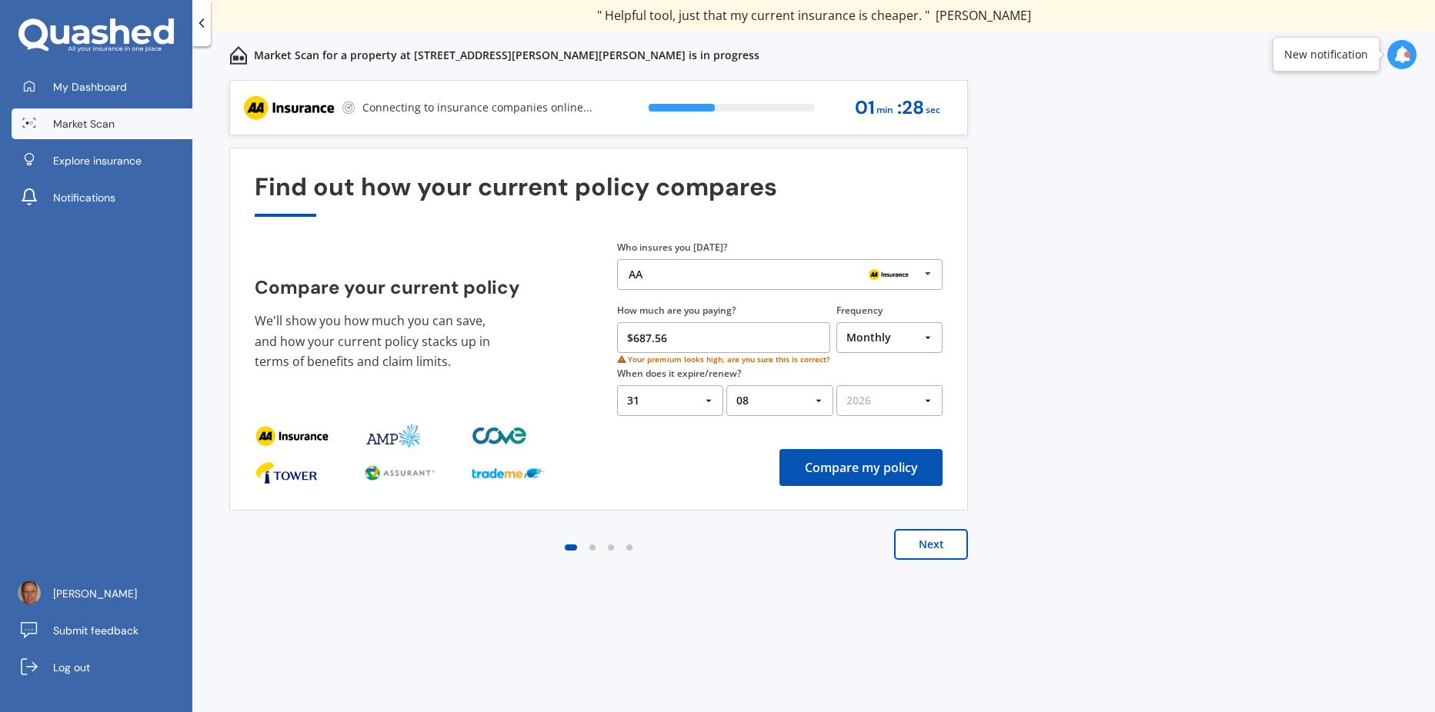
click at [836, 385] on select "YYYY 2026 2025 2024" at bounding box center [889, 400] width 106 height 31
click at [848, 468] on button "Compare my policy" at bounding box center [860, 467] width 163 height 37
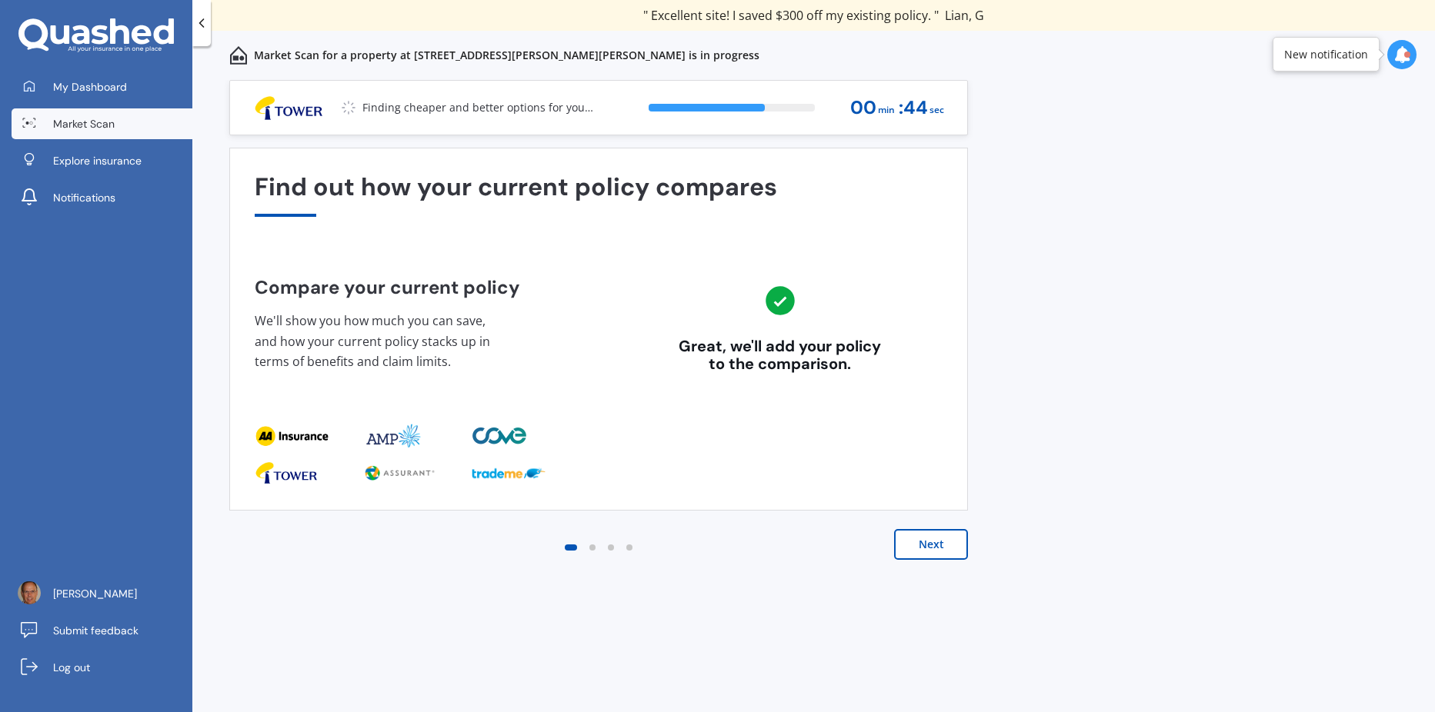
click at [910, 542] on button "Next" at bounding box center [931, 544] width 74 height 31
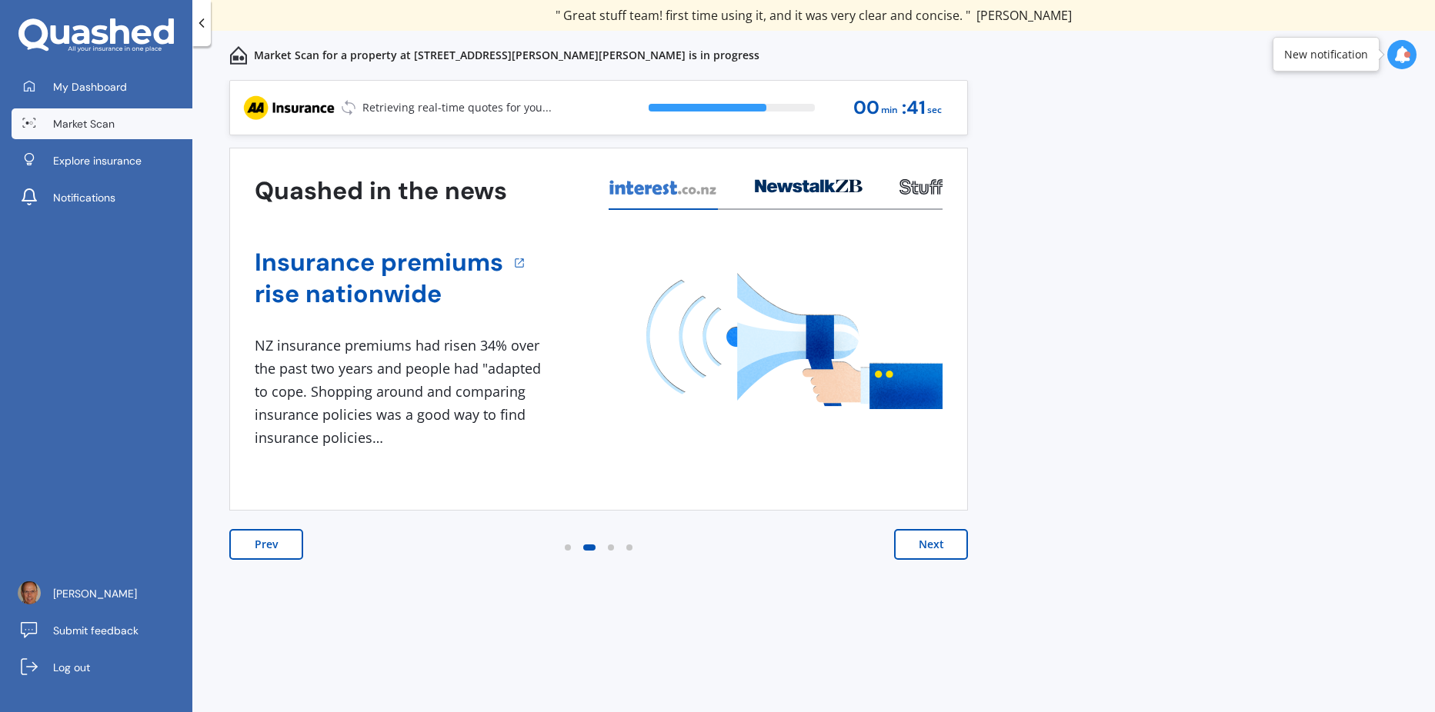
click at [930, 544] on button "Next" at bounding box center [931, 544] width 74 height 31
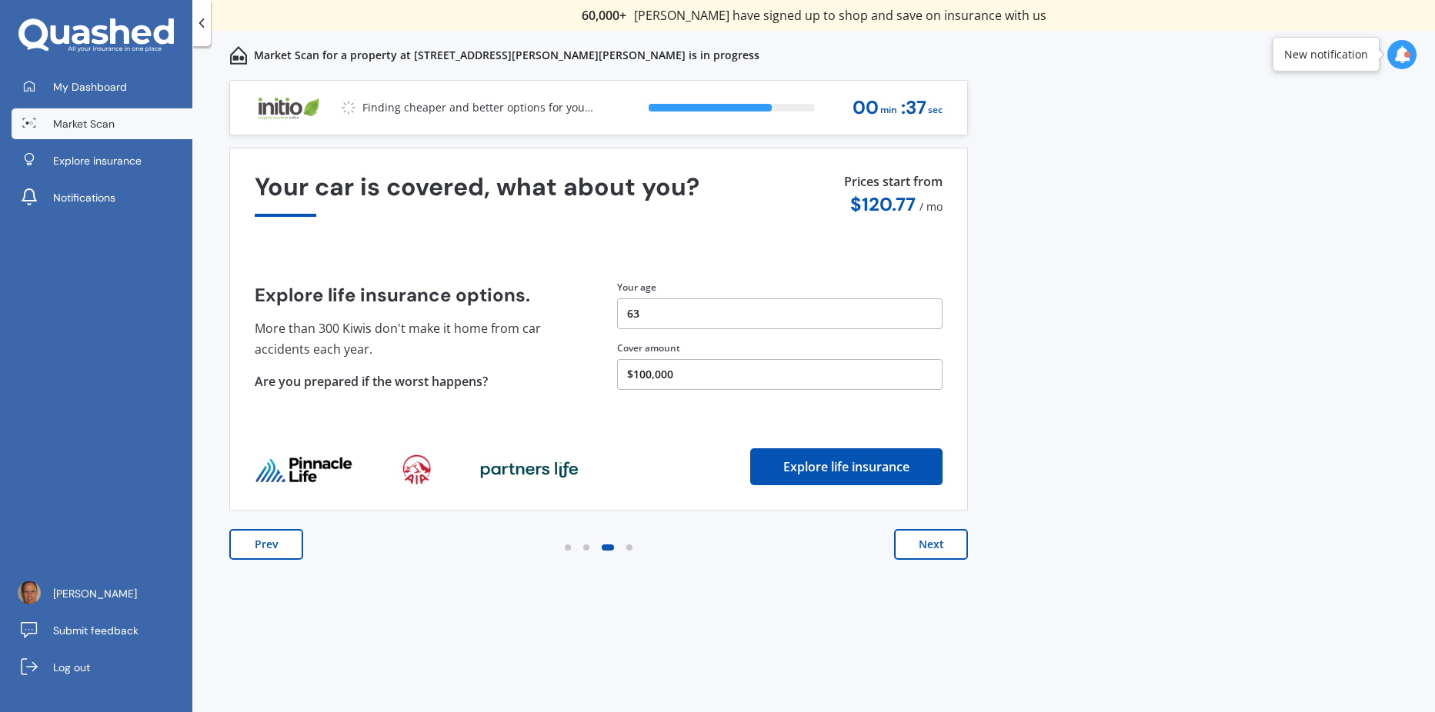
click at [925, 542] on button "Next" at bounding box center [931, 544] width 74 height 31
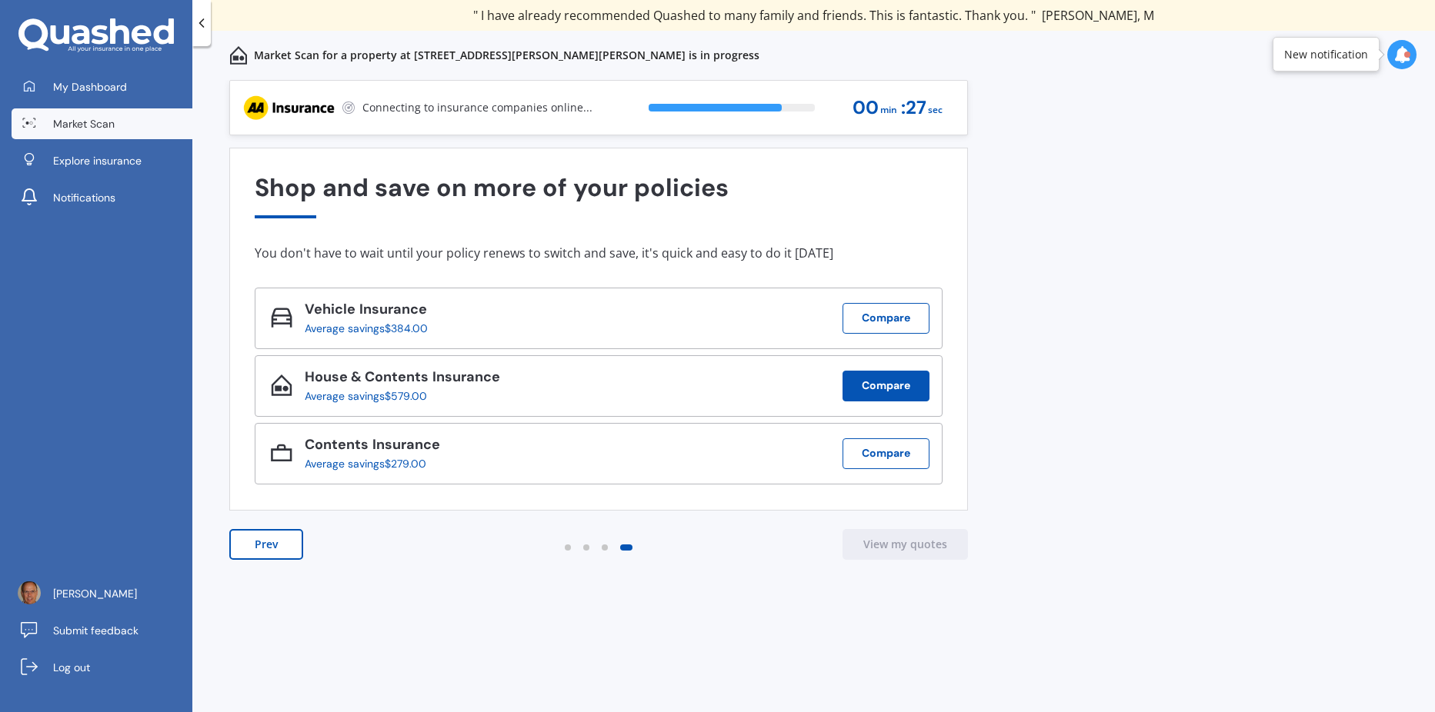
click at [891, 383] on button "Compare" at bounding box center [885, 386] width 87 height 31
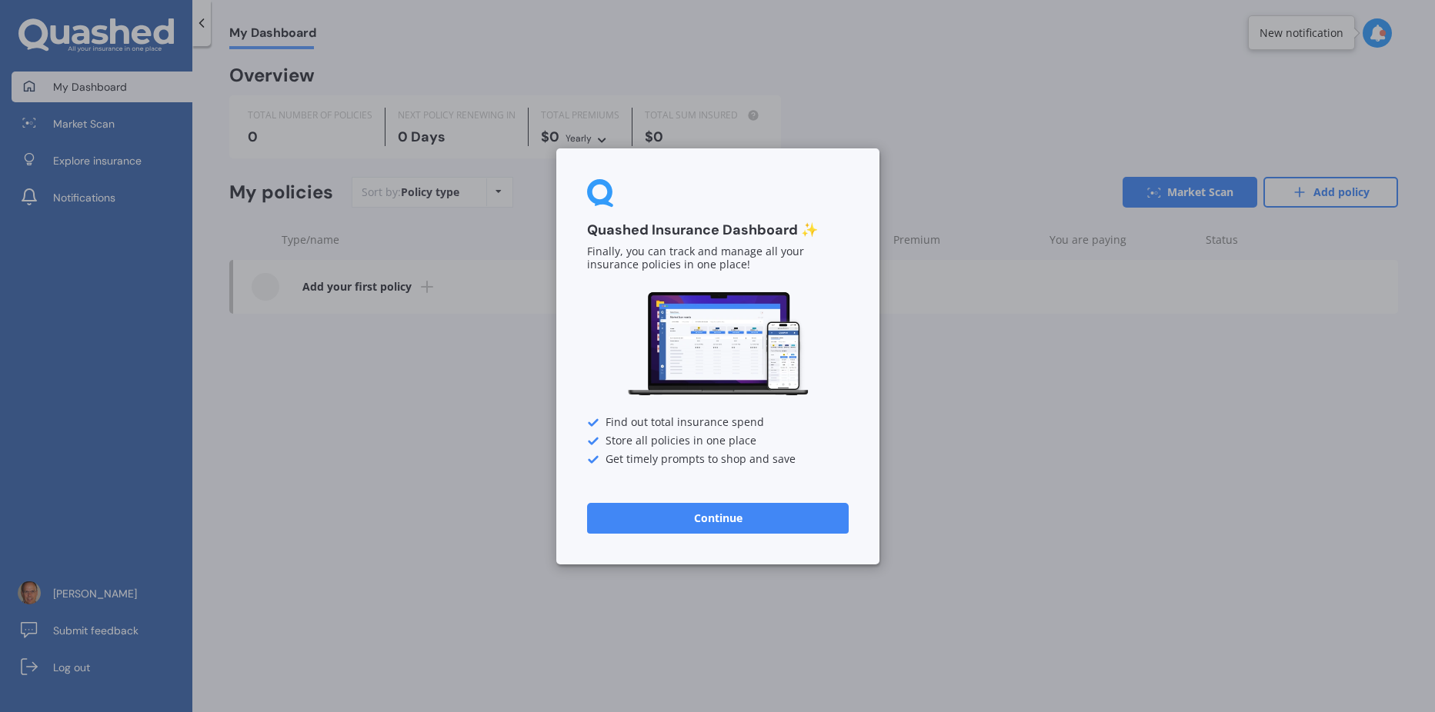
click at [708, 518] on button "Continue" at bounding box center [718, 517] width 262 height 31
